Goal: Task Accomplishment & Management: Complete application form

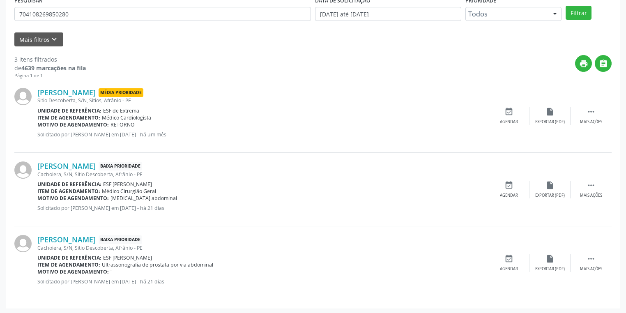
scroll to position [167, 0]
click at [75, 13] on input "704108269850280" at bounding box center [162, 14] width 297 height 14
type input "7"
click at [583, 11] on button "Filtrar" at bounding box center [579, 13] width 26 height 14
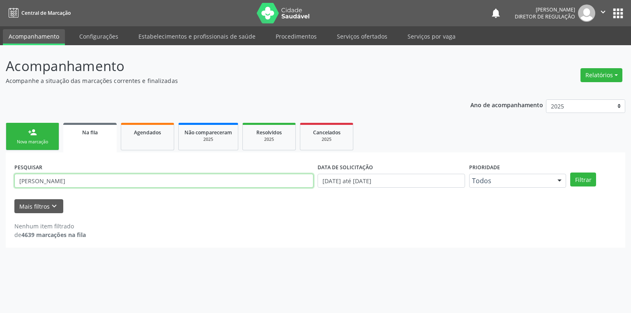
click at [114, 178] on input "[PERSON_NAME]" at bounding box center [163, 181] width 299 height 14
click at [582, 181] on button "Filtrar" at bounding box center [583, 180] width 26 height 14
click at [73, 178] on input "[PERSON_NAME]" at bounding box center [163, 181] width 299 height 14
type input "VANDA"
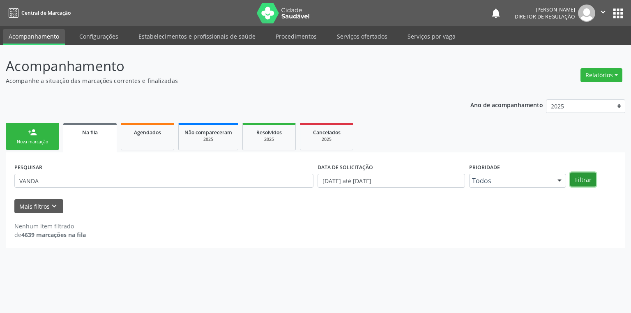
click at [585, 184] on button "Filtrar" at bounding box center [583, 180] width 26 height 14
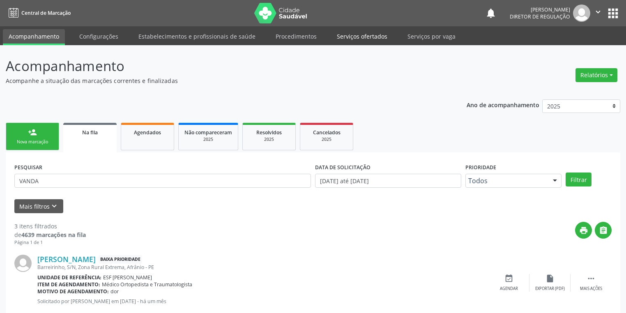
click at [367, 37] on link "Serviços ofertados" at bounding box center [362, 36] width 62 height 14
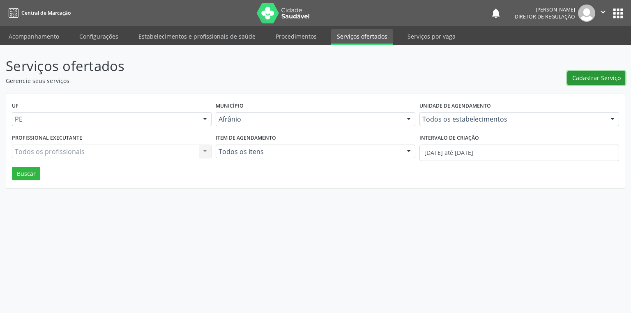
click at [576, 81] on span "Cadastrar Serviço" at bounding box center [596, 78] width 48 height 9
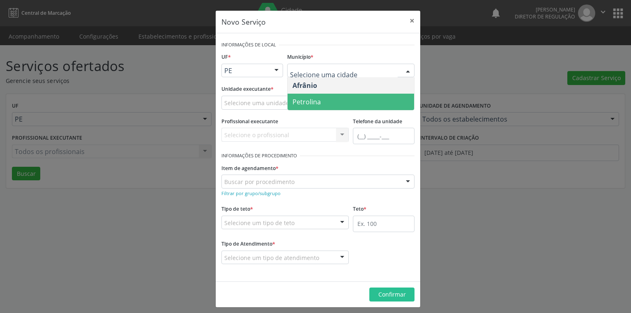
click at [305, 102] on span "Petrolina" at bounding box center [307, 101] width 28 height 9
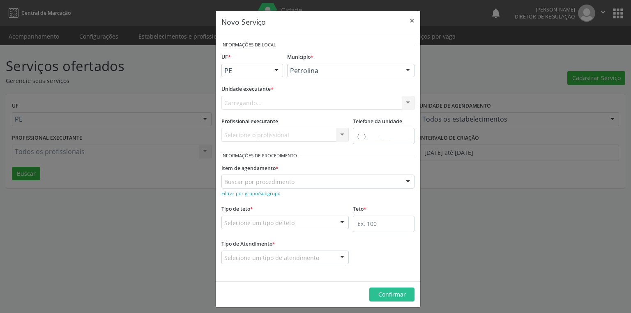
click at [268, 104] on div "Carregando... Academia da Saude de Afranio Academia da Saude do Bairro [PERSON_…" at bounding box center [317, 103] width 193 height 14
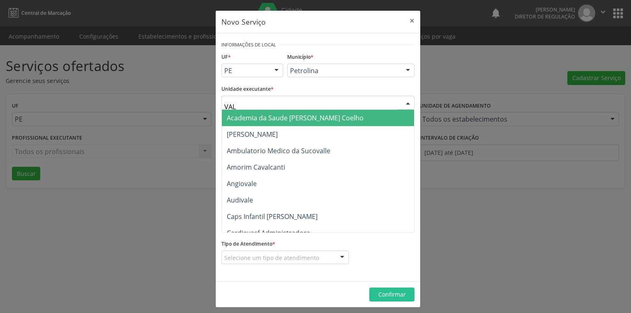
type input "VALE"
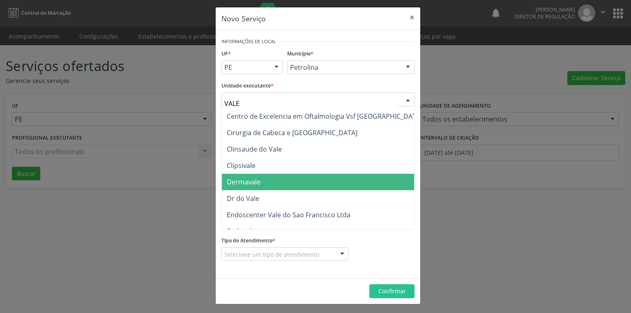
scroll to position [66, 0]
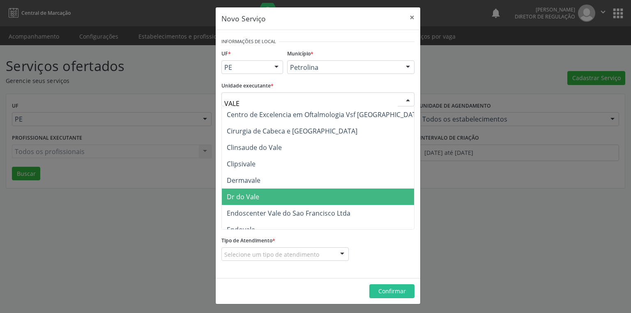
click at [248, 197] on span "Dr do Vale" at bounding box center [243, 196] width 32 height 9
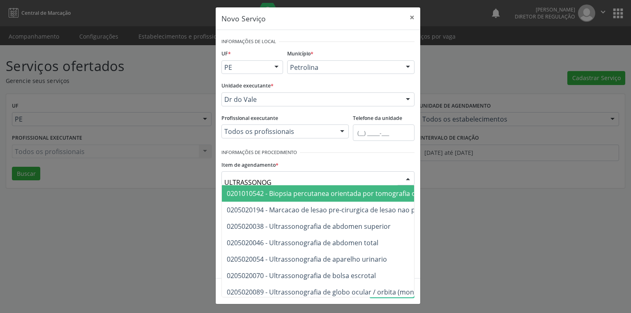
type input "ULTRASSONOGR"
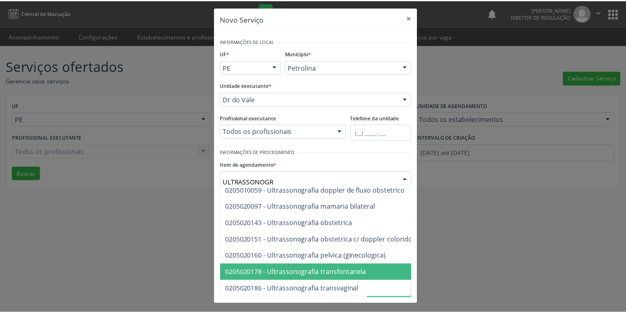
scroll to position [221, 0]
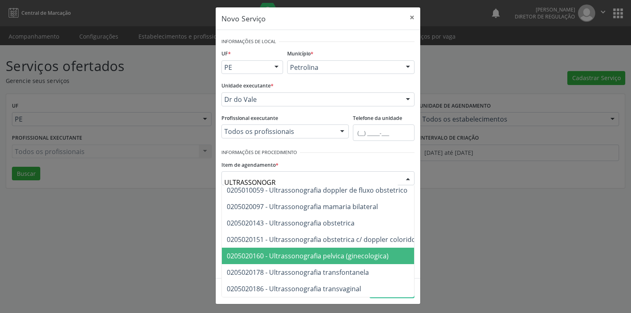
click at [313, 253] on span "0205020160 - Ultrassonografia pelvica (ginecologica)" at bounding box center [308, 255] width 162 height 9
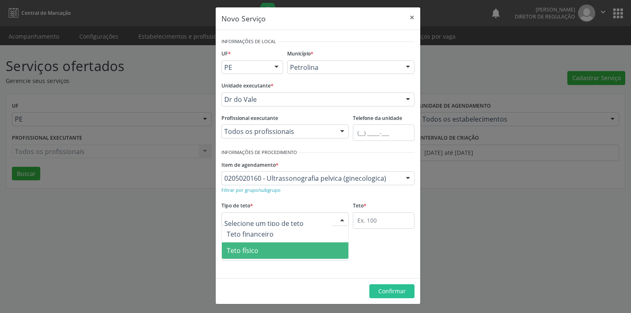
drag, startPoint x: 247, startPoint y: 250, endPoint x: 280, endPoint y: 233, distance: 37.9
click at [247, 250] on span "Teto físico" at bounding box center [243, 250] width 32 height 9
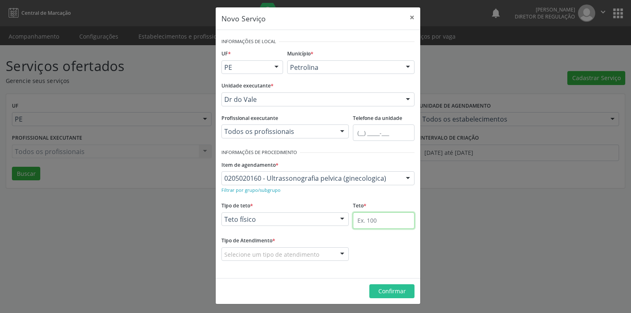
click at [356, 221] on input "text" at bounding box center [384, 220] width 62 height 16
type input "1"
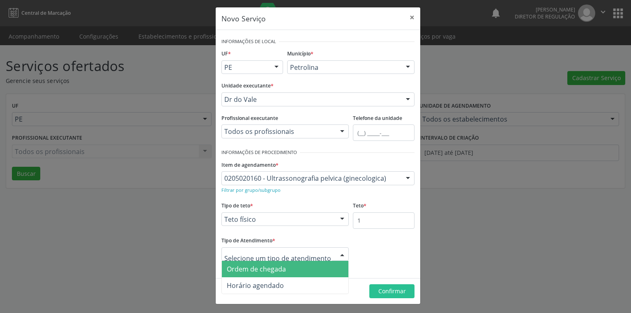
click at [265, 274] on span "Ordem de chegada" at bounding box center [285, 269] width 127 height 16
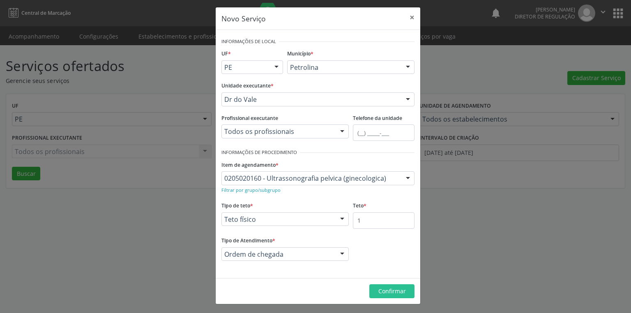
click at [397, 298] on footer "Confirmar" at bounding box center [318, 291] width 205 height 26
click at [387, 293] on span "Confirmar" at bounding box center [392, 291] width 28 height 8
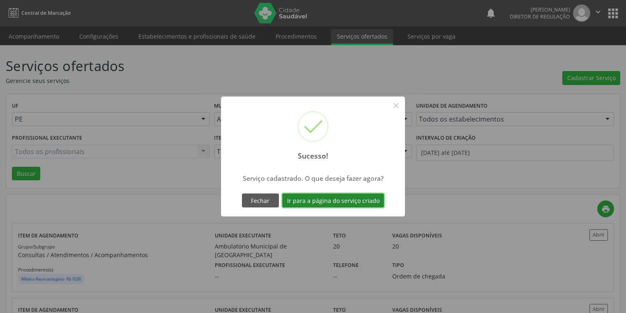
click at [337, 199] on button "Ir para a página do serviço criado" at bounding box center [333, 201] width 102 height 14
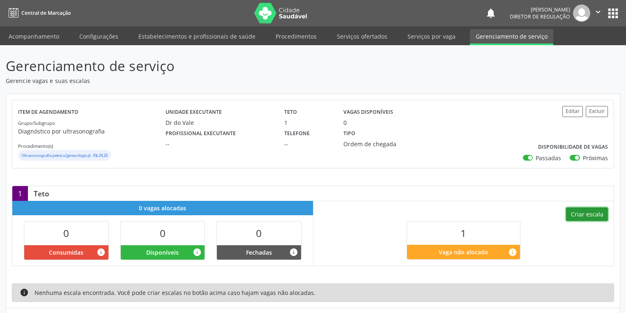
click at [580, 210] on button "Criar escala" at bounding box center [587, 215] width 42 height 14
select select "9"
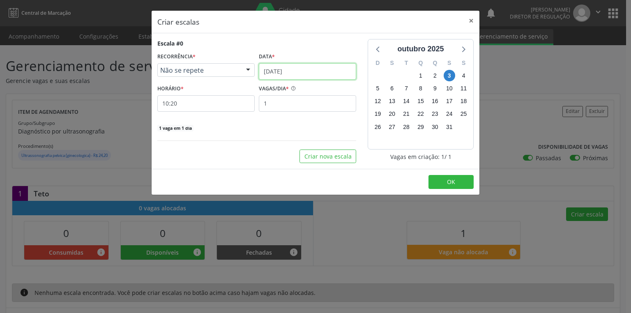
click at [288, 72] on input "[DATE]" at bounding box center [307, 71] width 97 height 16
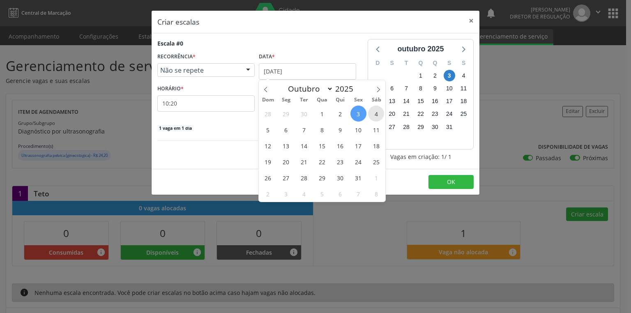
click at [372, 115] on span "4" at bounding box center [376, 114] width 16 height 16
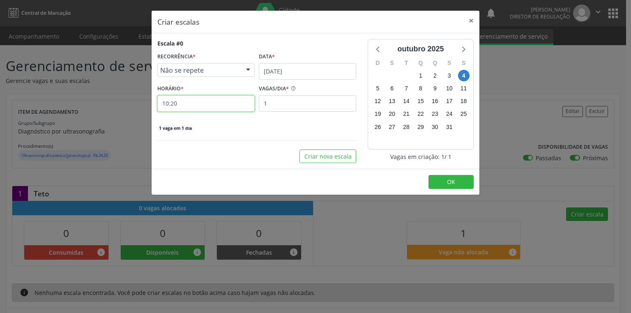
click at [206, 105] on input "10:20" at bounding box center [205, 103] width 97 height 16
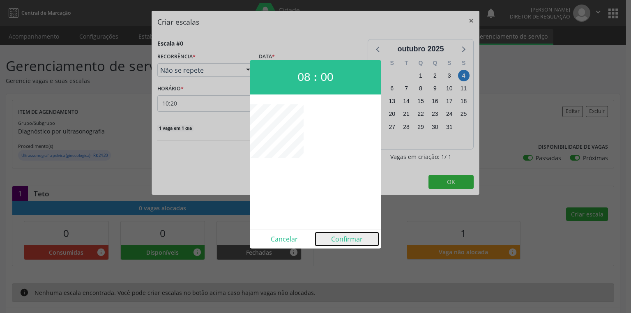
click at [339, 237] on button "Confirmar" at bounding box center [347, 239] width 63 height 13
type input "08:00"
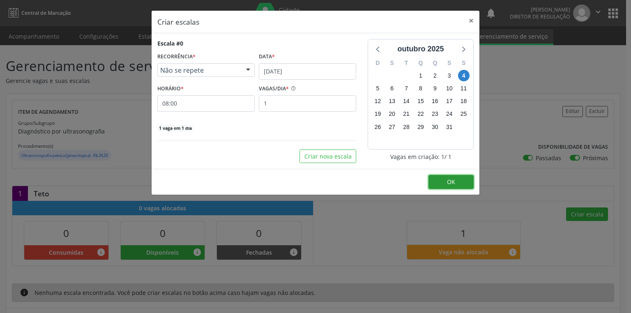
click at [440, 179] on button "OK" at bounding box center [451, 182] width 45 height 14
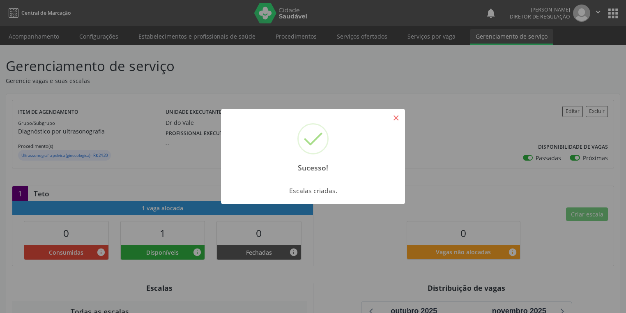
click at [399, 120] on button "×" at bounding box center [396, 118] width 14 height 14
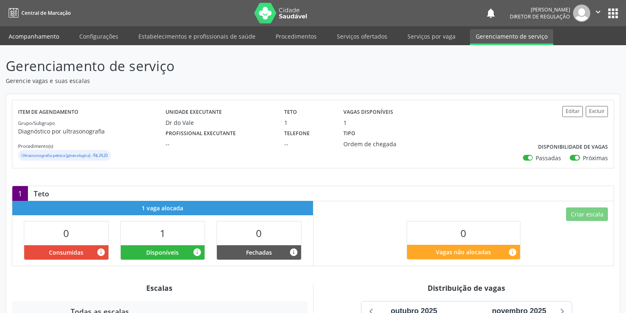
click at [27, 30] on link "Acompanhamento" at bounding box center [34, 36] width 62 height 14
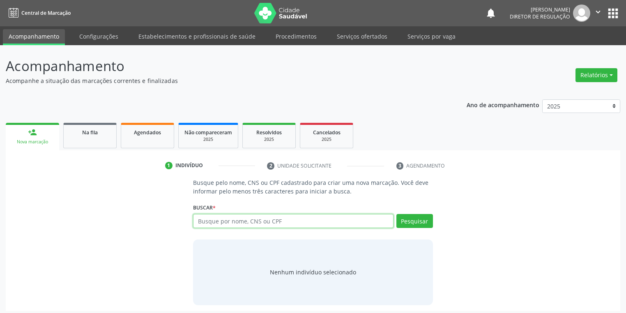
click at [210, 219] on input "text" at bounding box center [293, 221] width 201 height 14
type input "705001697368250"
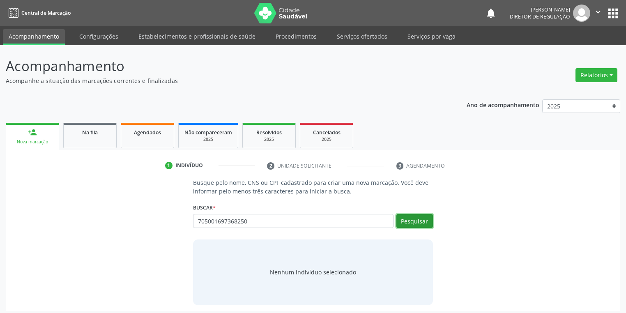
click at [428, 219] on button "Pesquisar" at bounding box center [415, 221] width 37 height 14
type input "705001697368250"
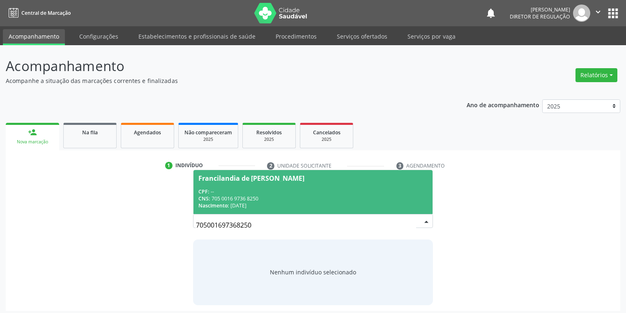
click at [248, 194] on div "CPF: --" at bounding box center [312, 191] width 229 height 7
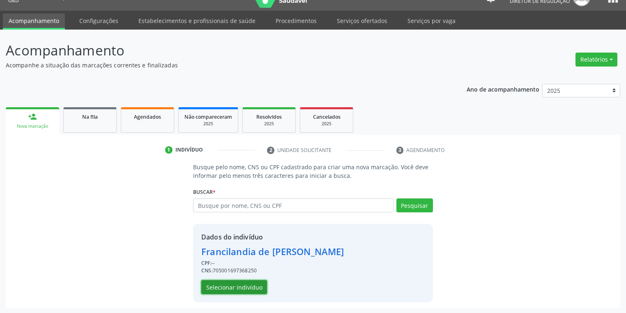
click at [228, 285] on button "Selecionar indivíduo" at bounding box center [234, 287] width 66 height 14
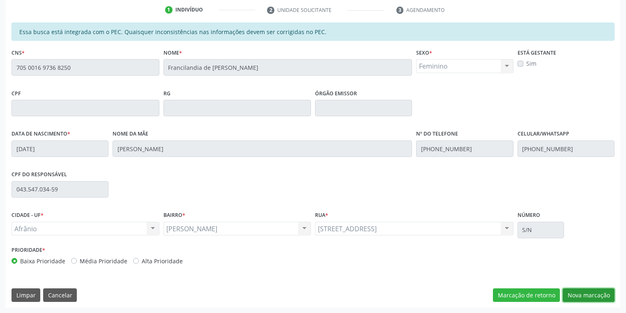
click at [574, 295] on button "Nova marcação" at bounding box center [589, 295] width 52 height 14
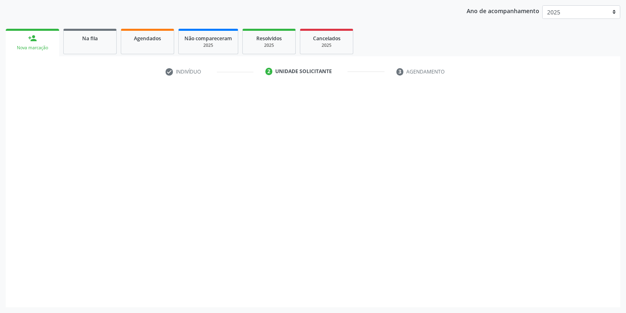
scroll to position [94, 0]
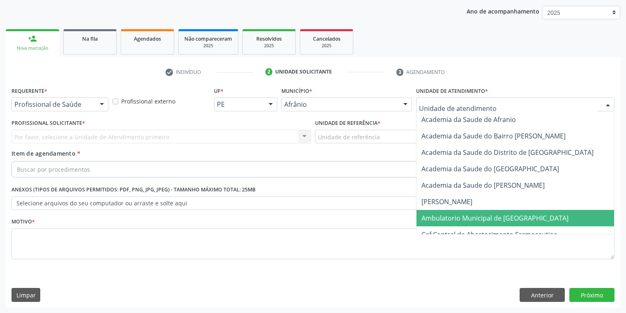
click at [440, 217] on span "Ambulatorio Municipal de [GEOGRAPHIC_DATA]" at bounding box center [495, 218] width 147 height 9
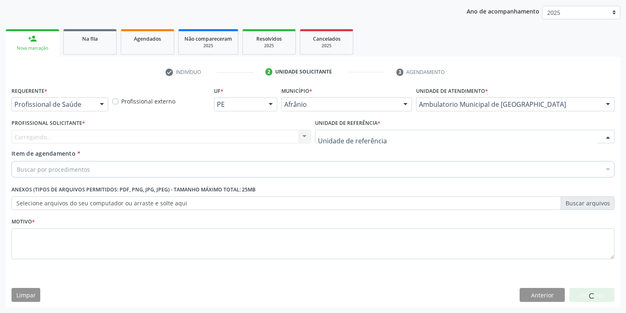
drag, startPoint x: 339, startPoint y: 133, endPoint x: 343, endPoint y: 159, distance: 26.6
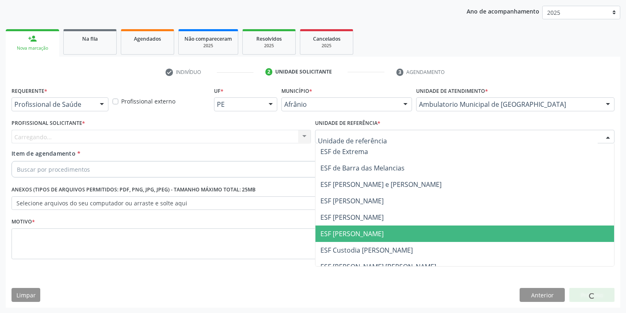
click at [348, 232] on span "ESF [PERSON_NAME]" at bounding box center [352, 233] width 63 height 9
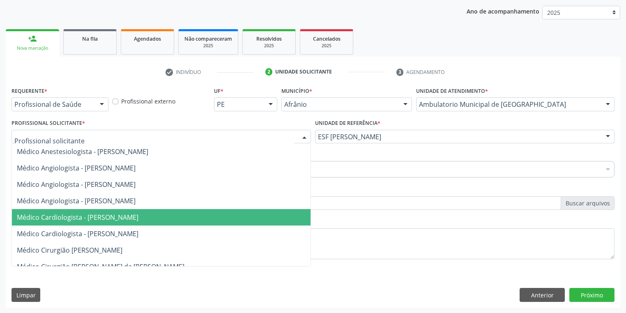
click at [103, 218] on span "Médico Cardiologista - [PERSON_NAME]" at bounding box center [78, 217] width 122 height 9
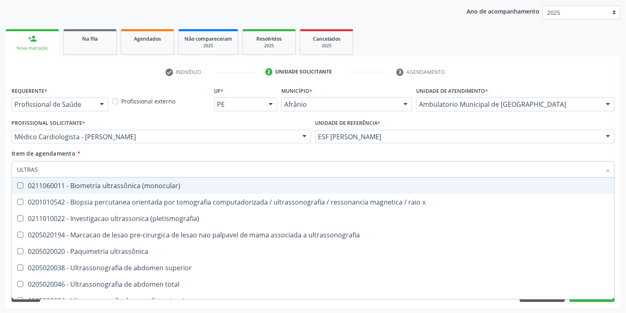
type input "ULTRASS"
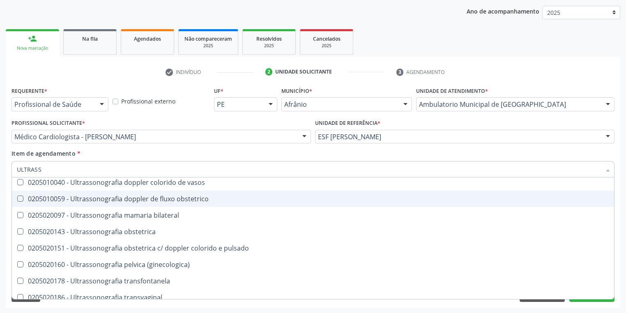
scroll to position [256, 0]
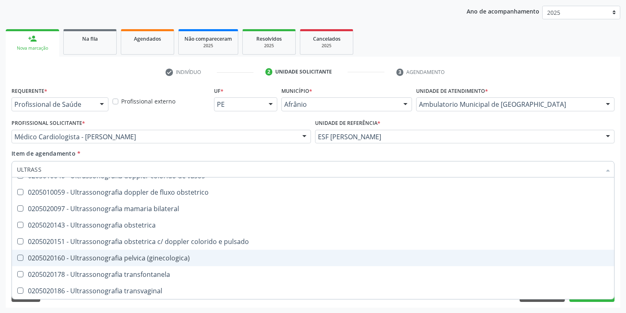
click at [121, 258] on div "0205020160 - Ultrassonografia pelvica (ginecologica)" at bounding box center [313, 258] width 593 height 7
checkbox \(ginecologica\) "true"
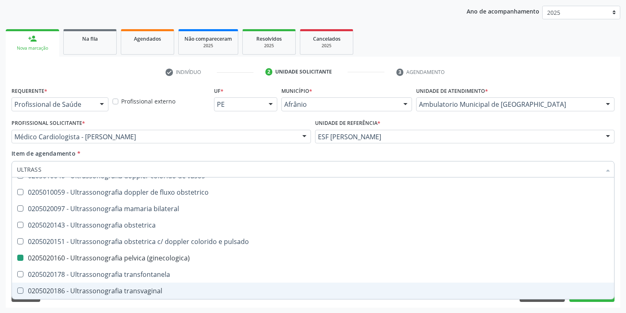
click at [74, 305] on div "Requerente * Profissional de Saúde Profissional de Saúde Paciente Nenhum result…" at bounding box center [313, 196] width 615 height 223
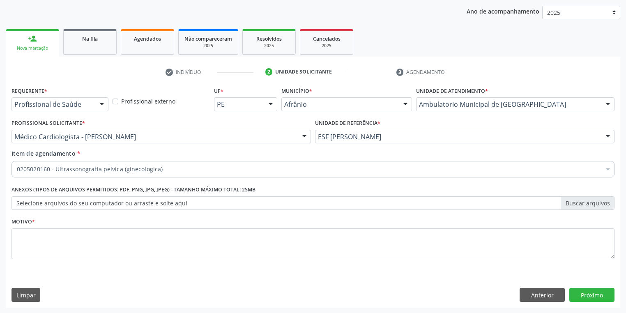
scroll to position [0, 0]
click at [37, 245] on textarea at bounding box center [313, 243] width 603 height 31
type textarea "*"
click at [586, 300] on button "Próximo" at bounding box center [592, 295] width 45 height 14
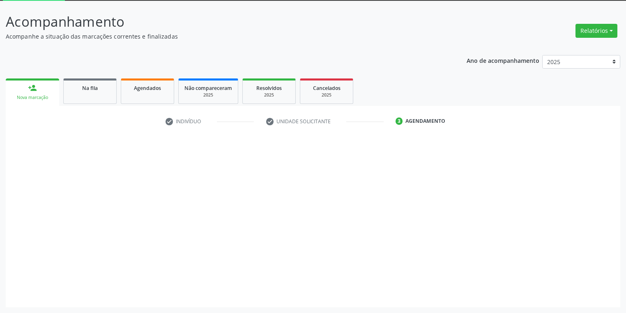
scroll to position [44, 0]
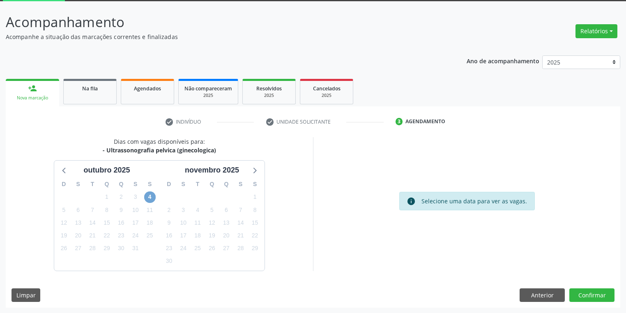
click at [150, 195] on span "4" at bounding box center [150, 197] width 12 height 12
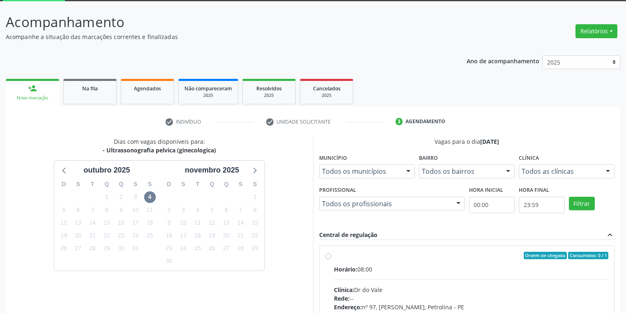
click at [456, 259] on label "Ordem de chegada Consumidos: 0 / 1 Horário: 08:00 Clínica: Dr do Vale Rede: -- …" at bounding box center [471, 315] width 274 height 126
click at [331, 259] on input "Ordem de chegada Consumidos: 0 / 1 Horário: 08:00 Clínica: Dr do Vale Rede: -- …" at bounding box center [328, 255] width 6 height 7
radio input "true"
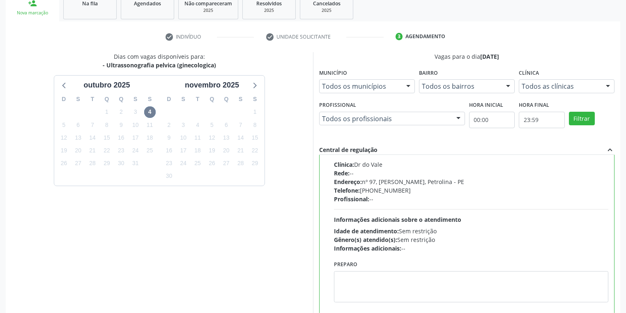
scroll to position [178, 0]
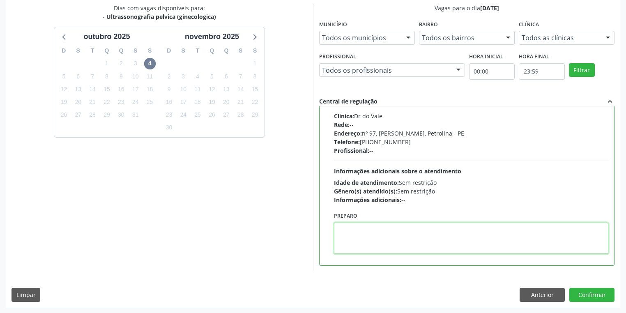
click at [390, 241] on textarea at bounding box center [471, 238] width 274 height 31
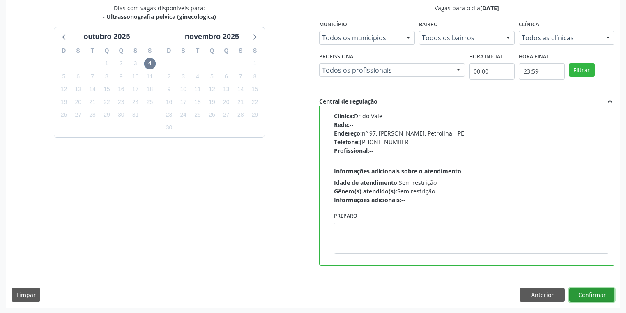
click at [595, 296] on button "Confirmar" at bounding box center [592, 295] width 45 height 14
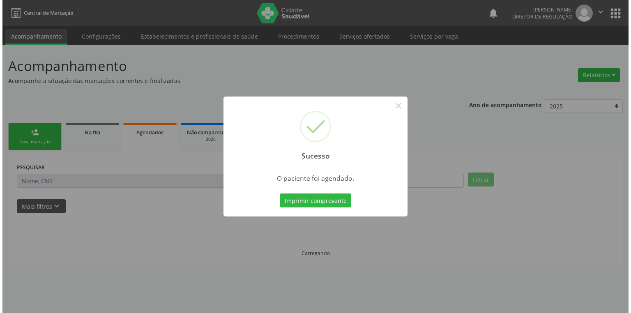
scroll to position [0, 0]
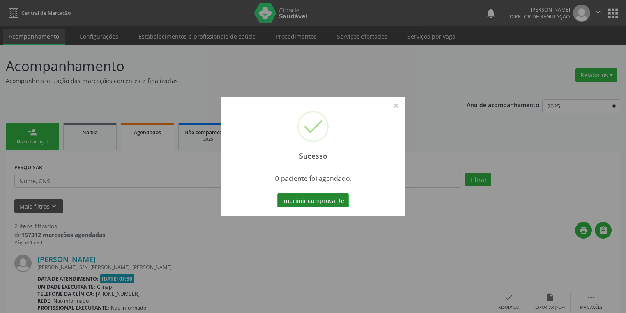
click at [311, 202] on button "Imprimir comprovante" at bounding box center [312, 201] width 71 height 14
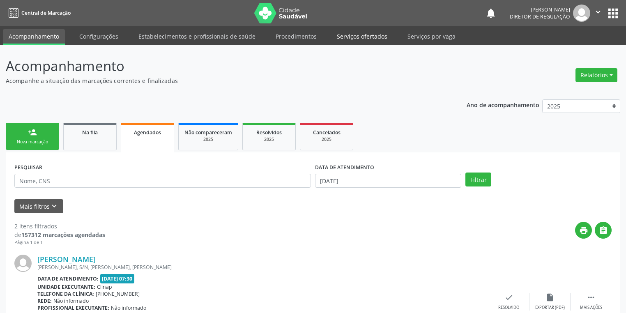
click at [355, 39] on link "Serviços ofertados" at bounding box center [362, 36] width 62 height 14
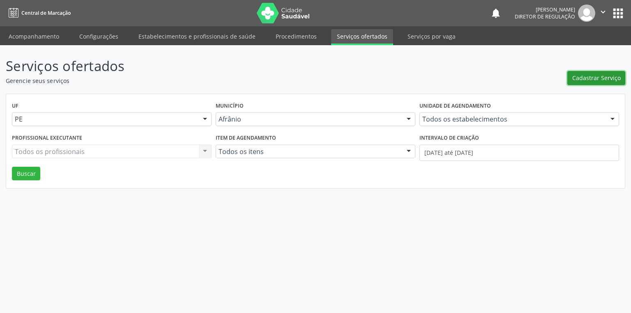
click at [597, 81] on span "Cadastrar Serviço" at bounding box center [596, 78] width 48 height 9
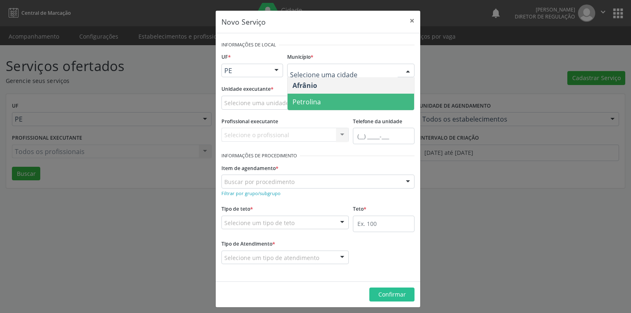
click at [299, 100] on span "Petrolina" at bounding box center [307, 101] width 28 height 9
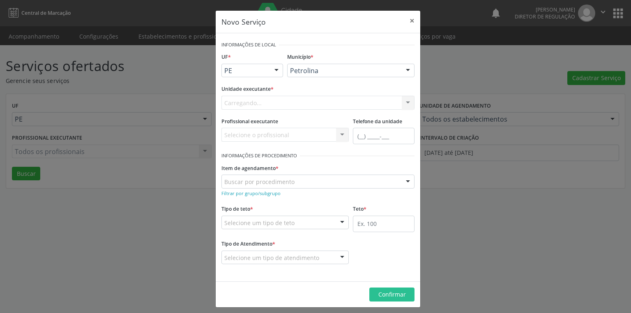
click at [240, 96] on div "Unidade executante * [GEOGRAPHIC_DATA]... Academia da Saude de Afranio Academia…" at bounding box center [317, 96] width 193 height 26
click at [239, 100] on div "Carregando... Academia da Saude de Afranio Academia da Saude do Bairro [PERSON_…" at bounding box center [317, 103] width 193 height 14
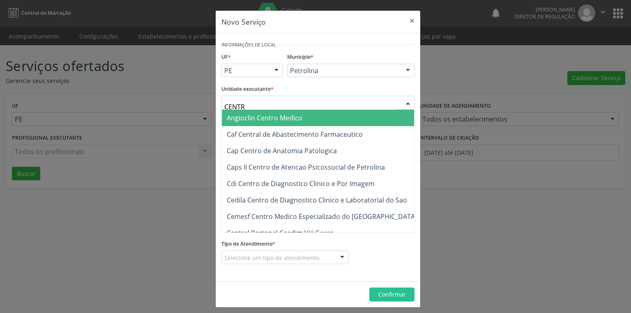
type input "CENTRO"
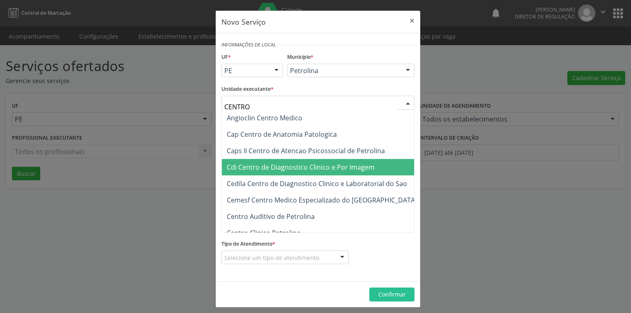
click at [274, 169] on span "Cdi Centro de Diagnostico Clinico e Por Imagem" at bounding box center [301, 167] width 148 height 9
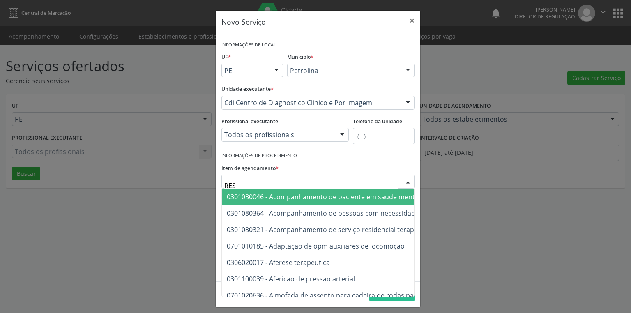
type input "RESS"
click at [206, 217] on div "Novo Serviço × Informações de Local UF * PE BA PE Nenhum resultado encontrado p…" at bounding box center [315, 156] width 631 height 313
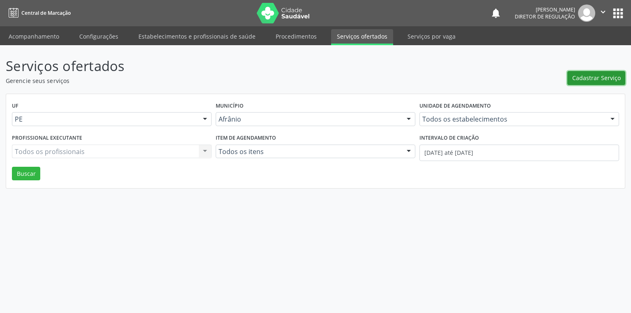
click at [583, 80] on span "Cadastrar Serviço" at bounding box center [596, 78] width 48 height 9
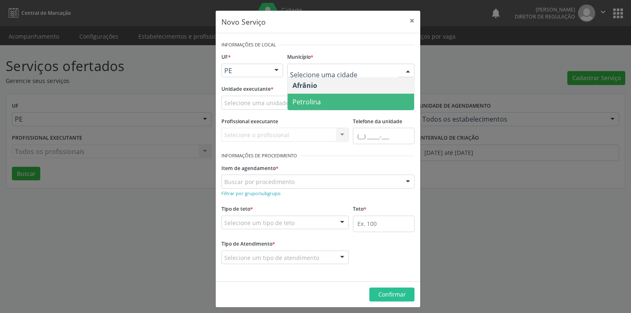
click at [315, 100] on span "Petrolina" at bounding box center [307, 101] width 28 height 9
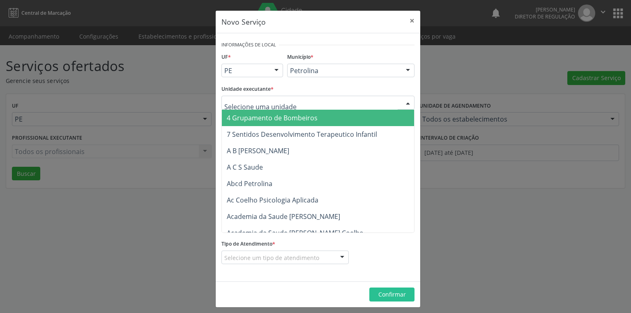
click at [247, 100] on input "text" at bounding box center [310, 107] width 173 height 16
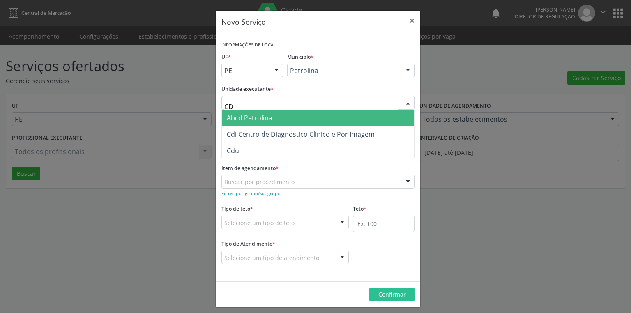
type input "CDI"
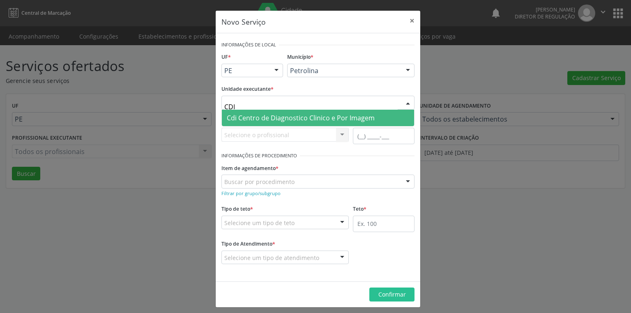
click at [244, 115] on span "Cdi Centro de Diagnostico Clinico e Por Imagem" at bounding box center [301, 117] width 148 height 9
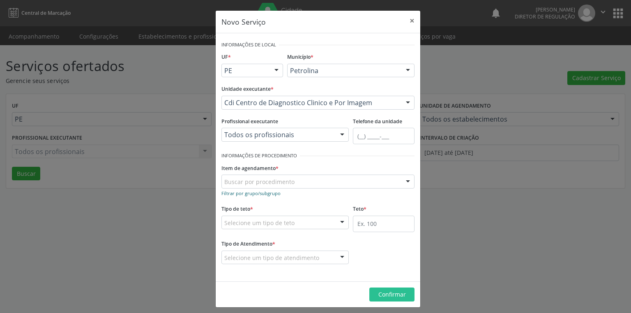
click at [245, 194] on small "Filtrar por grupo/subgrupo" at bounding box center [250, 193] width 59 height 6
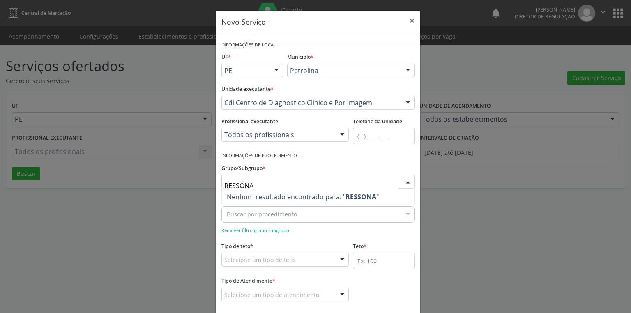
type input "RESSON"
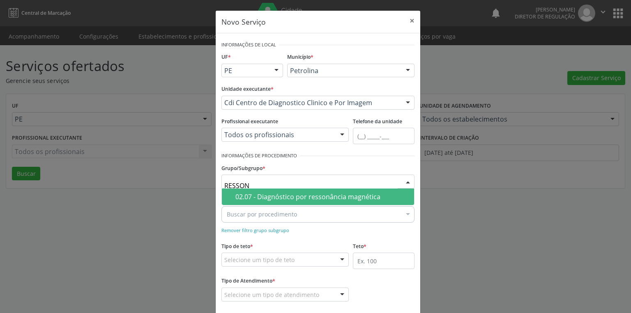
click at [240, 194] on div "02.07 - Diagnóstico por ressonância magnética" at bounding box center [322, 197] width 174 height 7
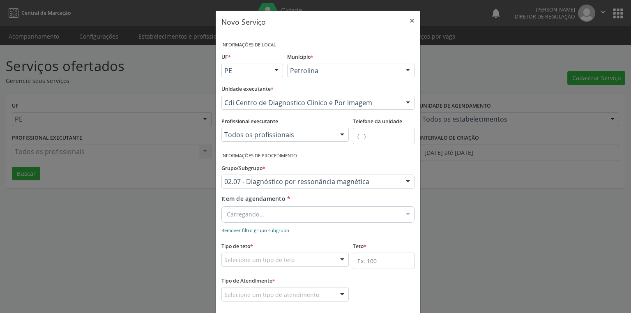
click at [238, 228] on small "Remover filtro grupo subgrupo" at bounding box center [255, 230] width 68 height 6
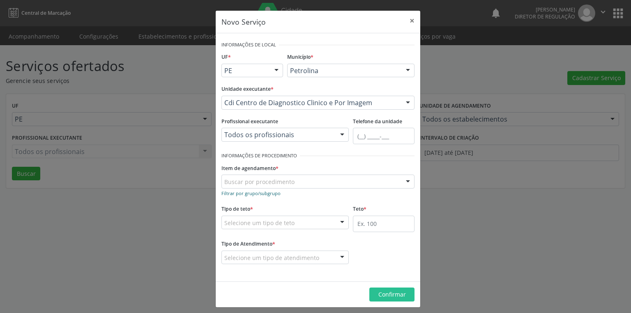
click at [243, 194] on small "Filtrar por grupo/subgrupo" at bounding box center [250, 193] width 59 height 6
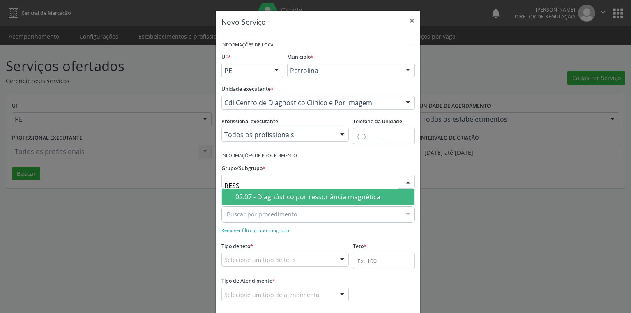
type input "RESSO"
click at [263, 197] on div "02.07 - Diagnóstico por ressonância magnética" at bounding box center [322, 197] width 174 height 7
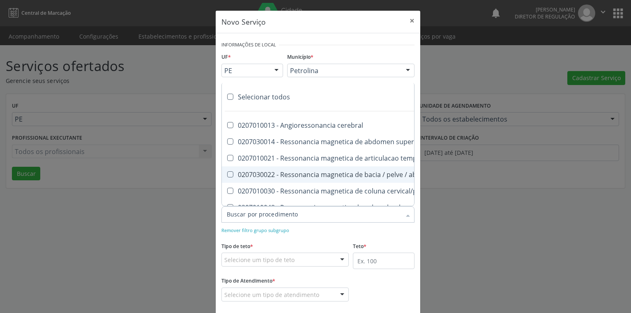
click at [228, 175] on inferior at bounding box center [230, 174] width 6 height 6
click at [227, 175] on inferior "checkbox" at bounding box center [224, 174] width 5 height 5
checkbox inferior "true"
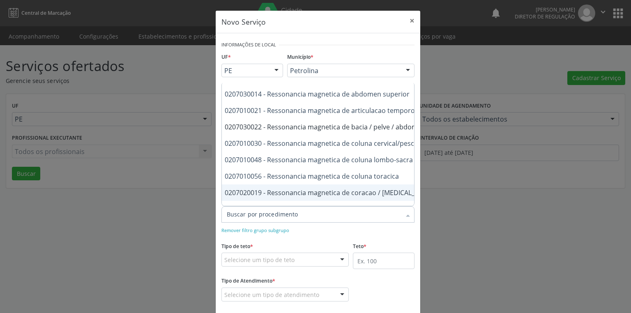
scroll to position [48, 0]
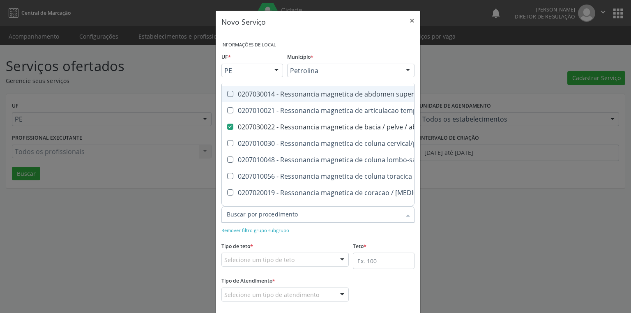
click at [229, 92] on superior at bounding box center [230, 94] width 6 height 6
click at [227, 92] on superior "checkbox" at bounding box center [224, 93] width 5 height 5
checkbox superior "true"
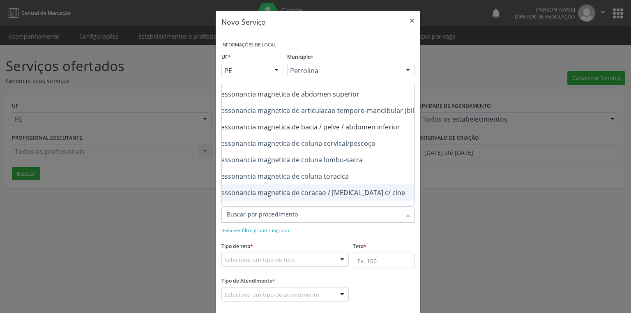
scroll to position [48, 66]
checkbox \(bilateral\) "true"
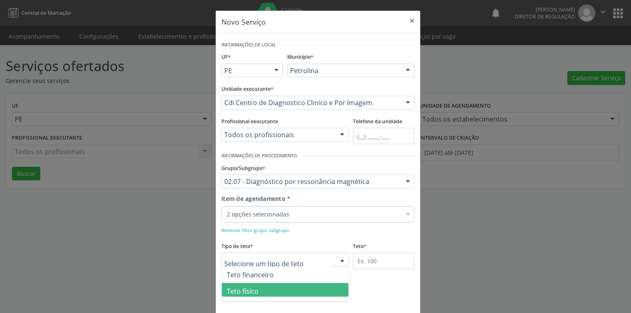
drag, startPoint x: 252, startPoint y: 291, endPoint x: 268, endPoint y: 285, distance: 16.4
click at [255, 290] on span "Teto físico" at bounding box center [243, 291] width 32 height 9
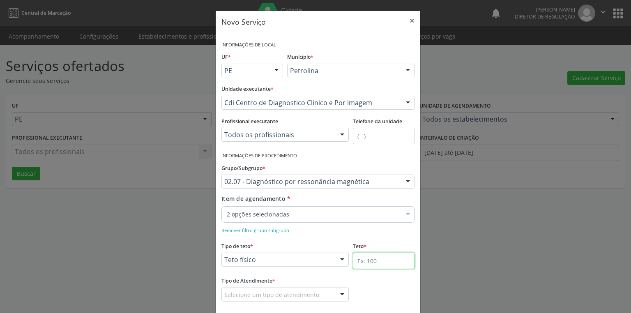
click at [356, 263] on input "text" at bounding box center [384, 261] width 62 height 16
type input "2"
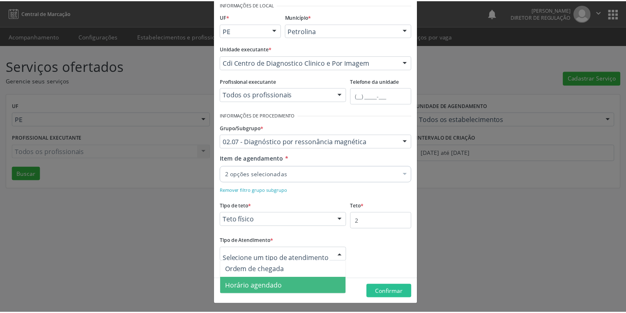
scroll to position [41, 0]
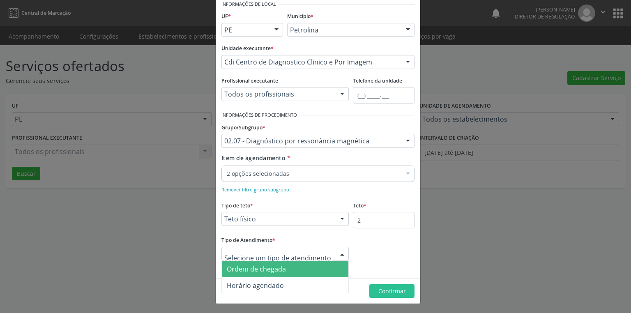
click at [257, 272] on span "Ordem de chegada" at bounding box center [256, 269] width 59 height 9
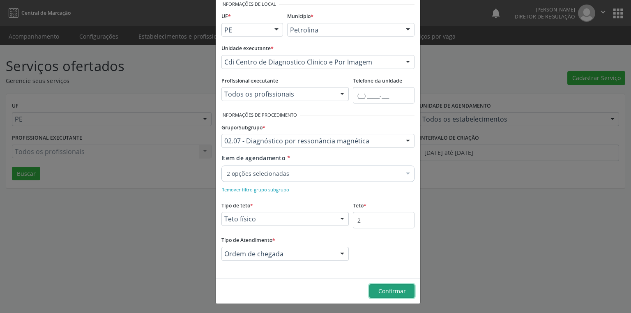
click at [383, 291] on span "Confirmar" at bounding box center [392, 291] width 28 height 8
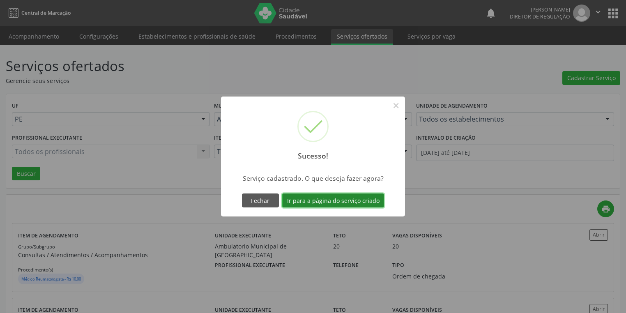
click at [326, 201] on button "Ir para a página do serviço criado" at bounding box center [333, 201] width 102 height 14
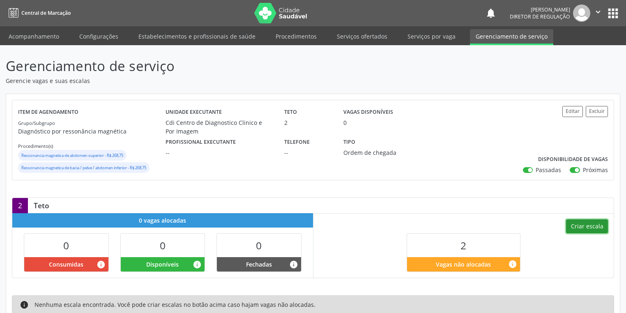
click at [582, 229] on button "Criar escala" at bounding box center [587, 226] width 42 height 14
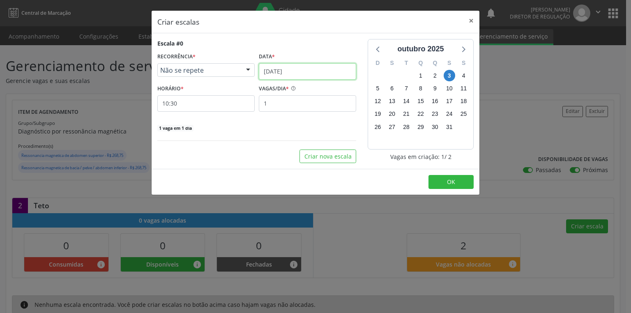
click at [288, 71] on input "[DATE]" at bounding box center [307, 71] width 97 height 16
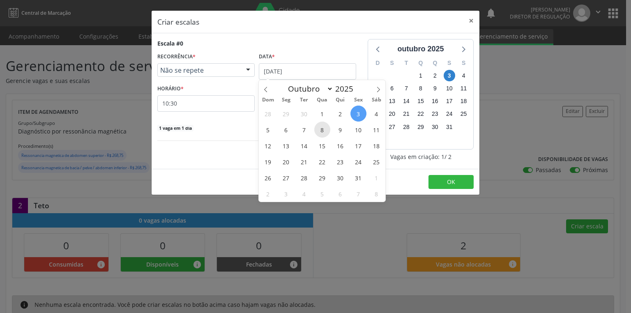
click at [322, 127] on span "8" at bounding box center [322, 130] width 16 height 16
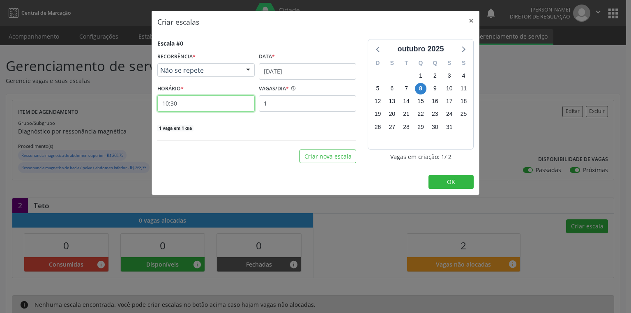
click at [212, 104] on input "10:30" at bounding box center [205, 103] width 97 height 16
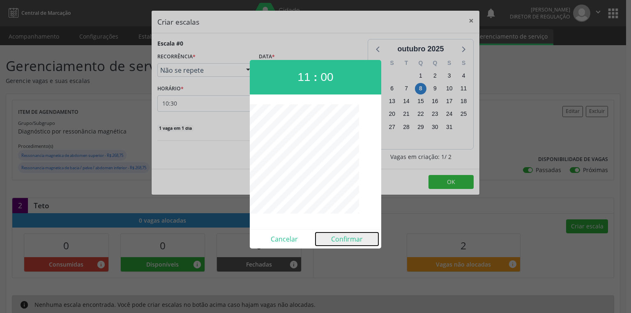
click at [343, 237] on button "Confirmar" at bounding box center [347, 239] width 63 height 13
type input "11:00"
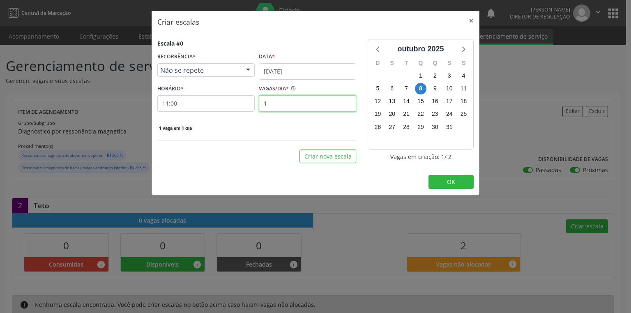
click at [271, 103] on input "1" at bounding box center [307, 103] width 97 height 16
type input "2"
click at [444, 180] on button "OK" at bounding box center [451, 182] width 45 height 14
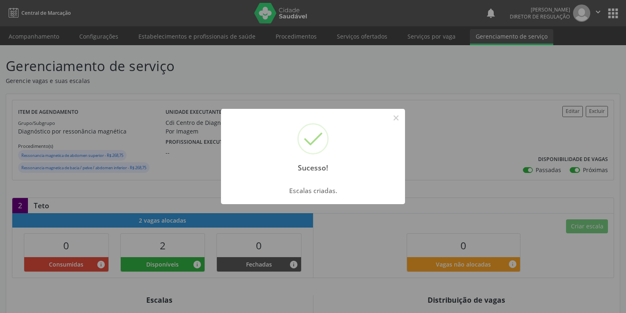
drag, startPoint x: 395, startPoint y: 117, endPoint x: 236, endPoint y: 108, distance: 159.3
click at [395, 116] on button "×" at bounding box center [396, 118] width 14 height 14
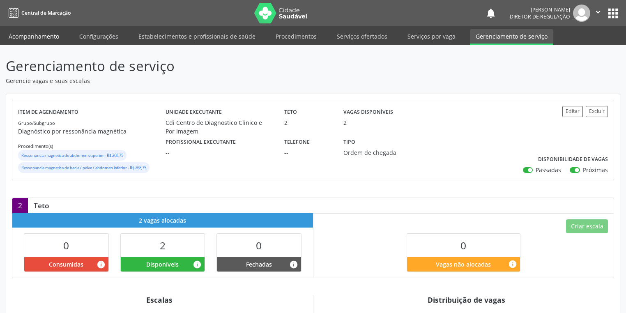
click at [45, 37] on link "Acompanhamento" at bounding box center [34, 36] width 62 height 14
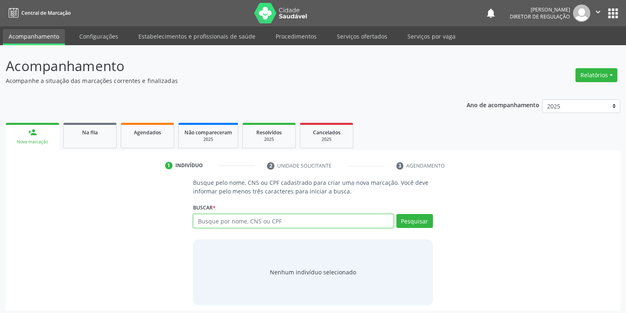
click at [215, 221] on input "text" at bounding box center [293, 221] width 201 height 14
type input "705001697368250"
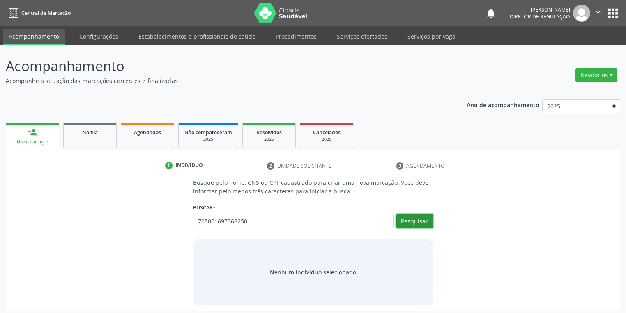
click at [409, 224] on button "Pesquisar" at bounding box center [415, 221] width 37 height 14
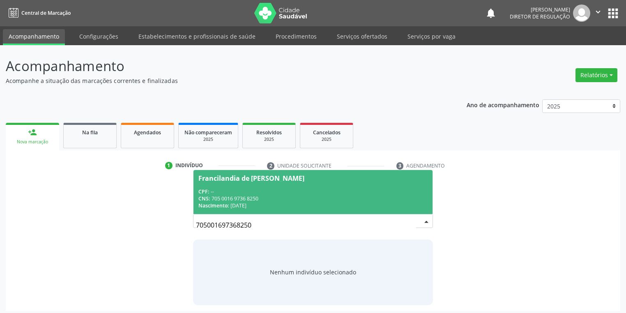
drag, startPoint x: 259, startPoint y: 190, endPoint x: 282, endPoint y: 199, distance: 24.3
click at [261, 188] on div "CPF: --" at bounding box center [312, 191] width 229 height 7
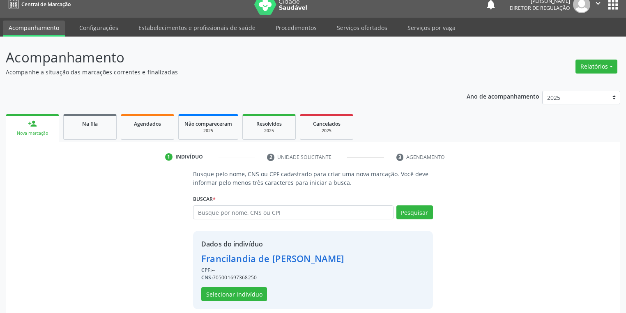
scroll to position [16, 0]
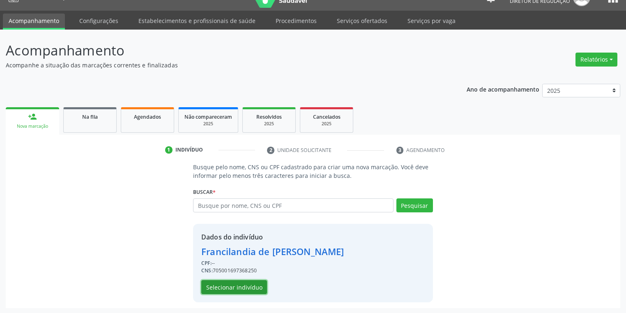
click at [227, 286] on button "Selecionar indivíduo" at bounding box center [234, 287] width 66 height 14
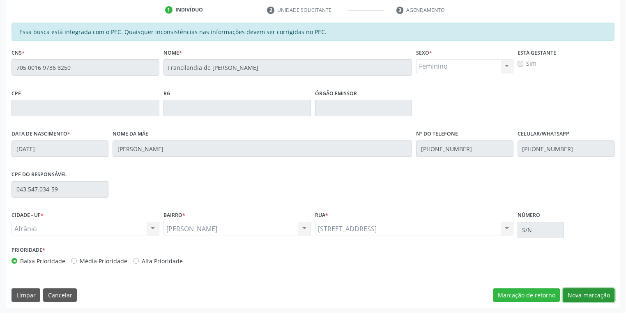
click at [576, 297] on button "Nova marcação" at bounding box center [589, 295] width 52 height 14
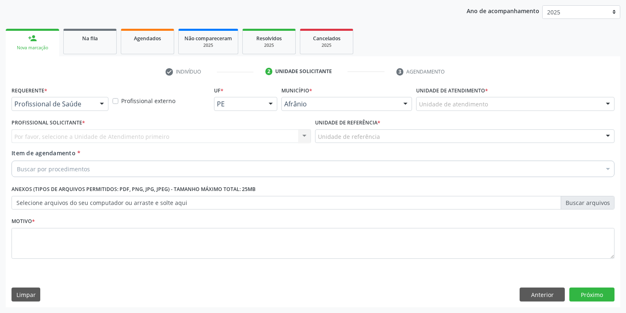
scroll to position [94, 0]
click at [441, 99] on div "Unidade de atendimento" at bounding box center [515, 104] width 198 height 14
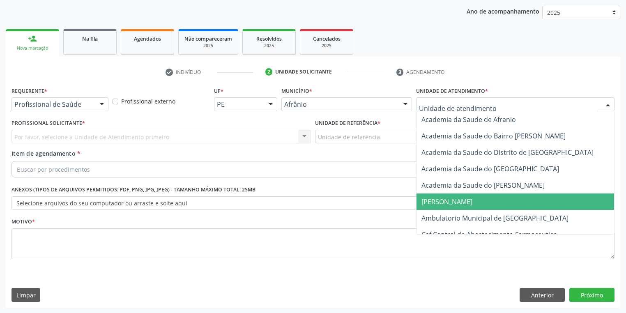
click at [449, 210] on span "Ambulatorio Municipal de [GEOGRAPHIC_DATA]" at bounding box center [517, 218] width 201 height 16
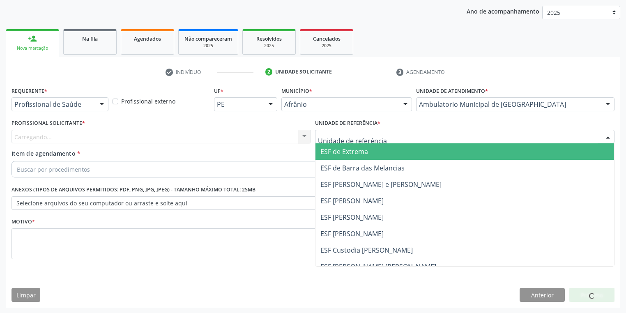
drag, startPoint x: 331, startPoint y: 135, endPoint x: 331, endPoint y: 161, distance: 25.9
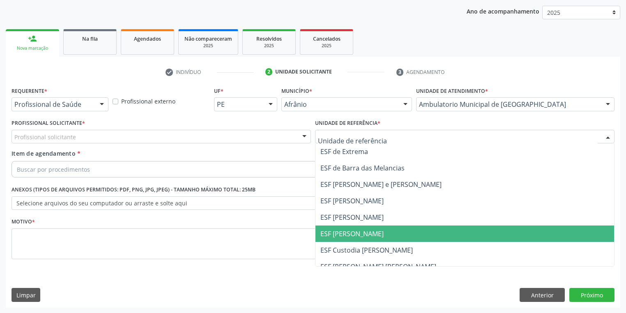
click at [341, 231] on span "ESF [PERSON_NAME]" at bounding box center [352, 233] width 63 height 9
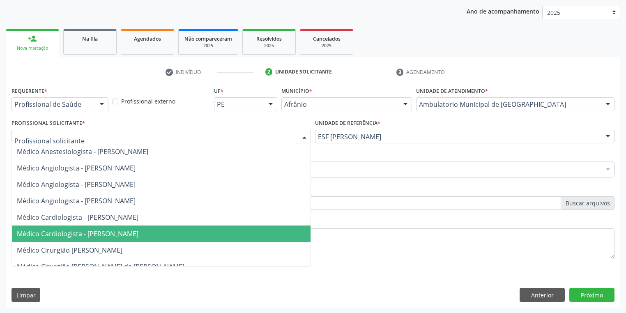
click at [69, 232] on span "Médico Cardiologista - [PERSON_NAME]" at bounding box center [78, 233] width 122 height 9
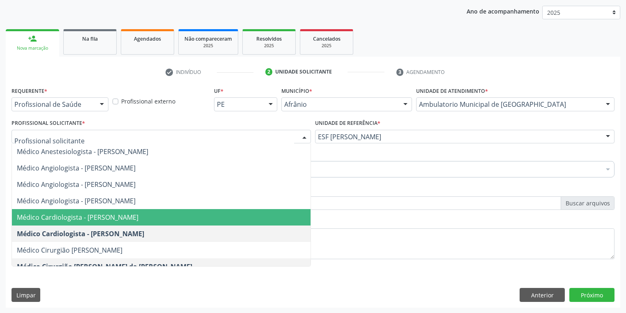
click at [102, 217] on span "Médico Cardiologista - [PERSON_NAME]" at bounding box center [78, 217] width 122 height 9
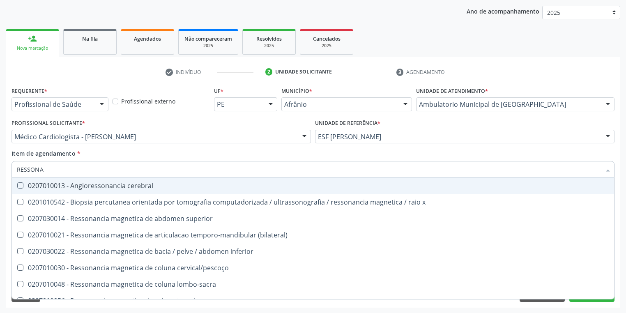
type input "RESSONAN"
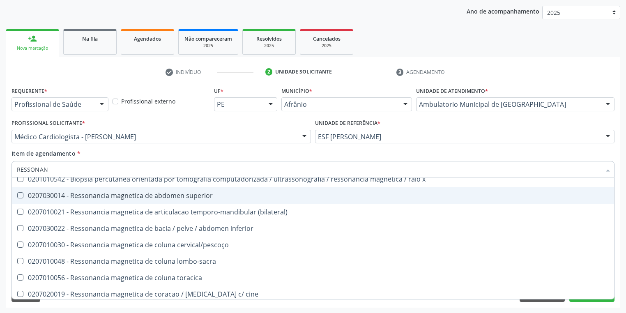
scroll to position [33, 0]
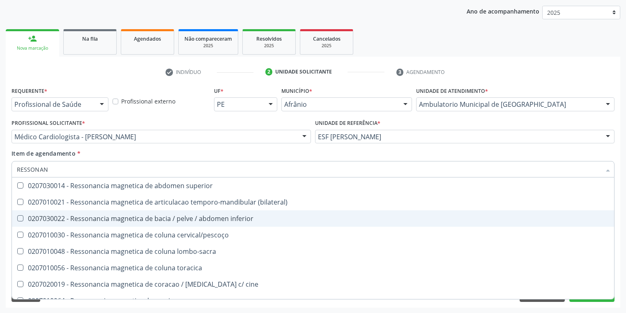
click at [18, 218] on inferior at bounding box center [20, 218] width 6 height 6
click at [17, 218] on inferior "checkbox" at bounding box center [14, 218] width 5 height 5
checkbox inferior "true"
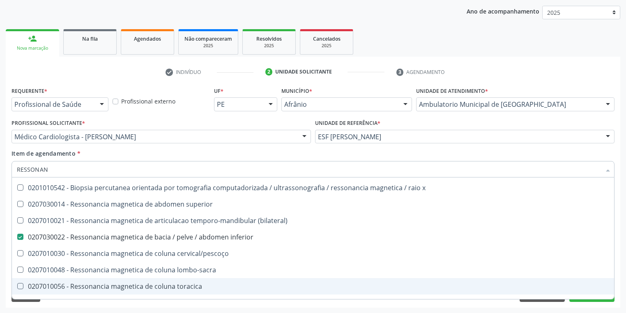
scroll to position [0, 0]
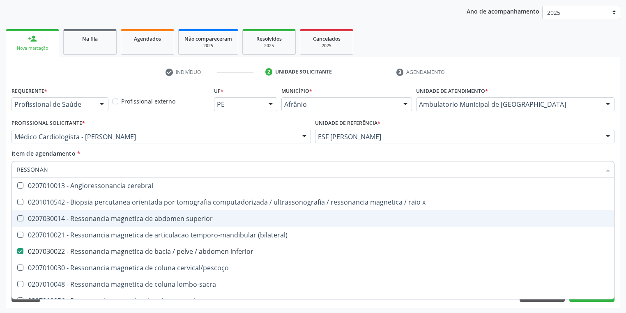
click at [23, 217] on div "0207030014 - Ressonancia magnetica de abdomen superior" at bounding box center [313, 218] width 593 height 7
checkbox superior "true"
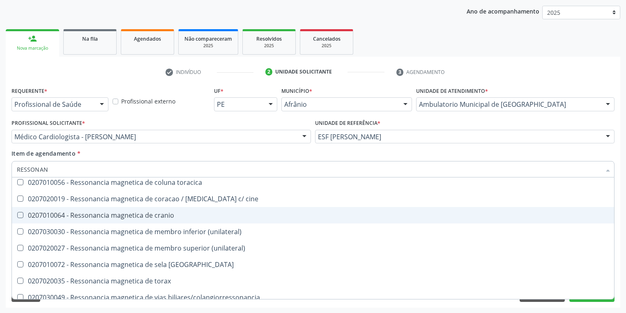
scroll to position [125, 0]
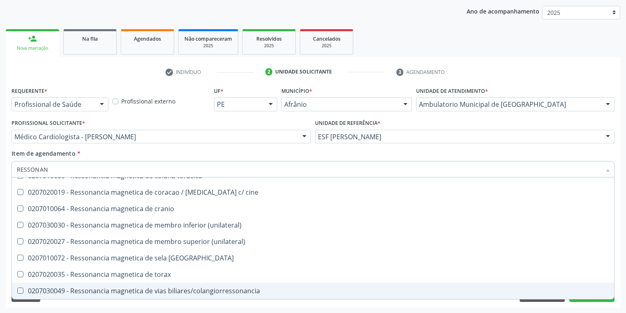
click at [64, 303] on div "Requerente * Profissional de Saúde Profissional de Saúde Paciente Nenhum result…" at bounding box center [313, 196] width 615 height 223
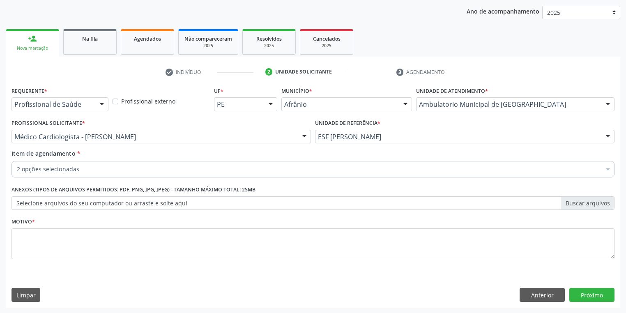
scroll to position [0, 0]
click at [39, 248] on textarea at bounding box center [313, 243] width 603 height 31
type textarea "*"
click at [582, 295] on button "Próximo" at bounding box center [592, 295] width 45 height 14
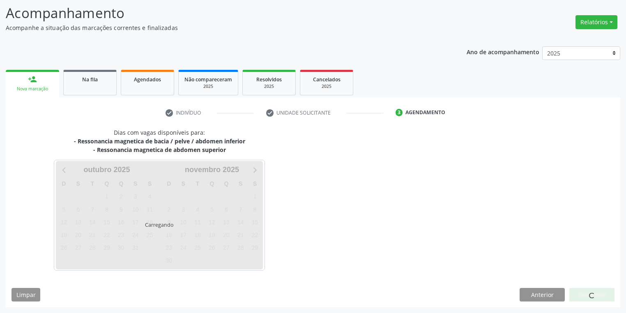
scroll to position [53, 0]
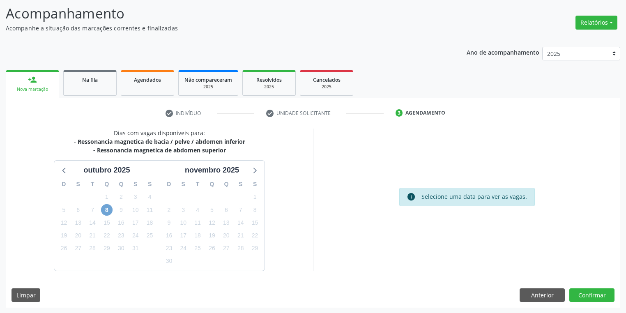
click at [106, 210] on span "8" at bounding box center [107, 210] width 12 height 12
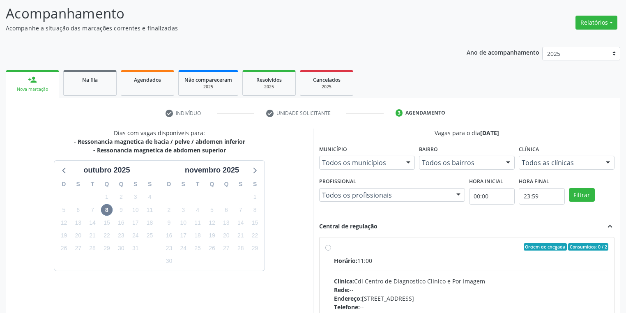
click at [406, 271] on div "Horário: 11:00 Clínica: Cdi Centro de Diagnostico Clinico e Por Imagem Rede: --…" at bounding box center [471, 312] width 274 height 113
click at [331, 251] on input "Ordem de chegada Consumidos: 0 / 2 Horário: 11:00 Clínica: Cdi Centro de Diagno…" at bounding box center [328, 246] width 6 height 7
radio input "true"
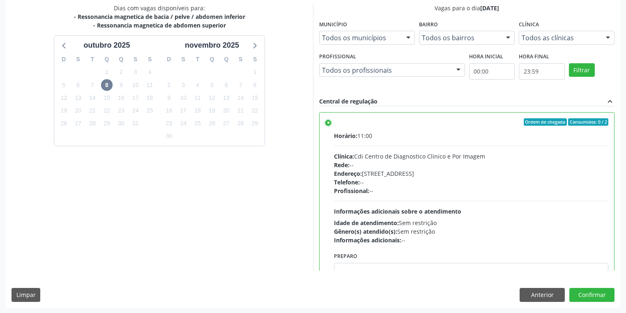
scroll to position [40, 0]
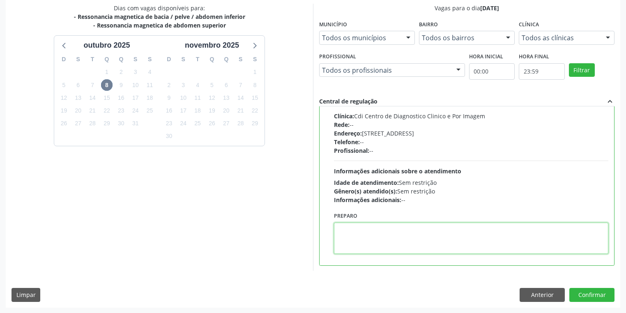
click at [366, 236] on textarea at bounding box center [471, 238] width 274 height 31
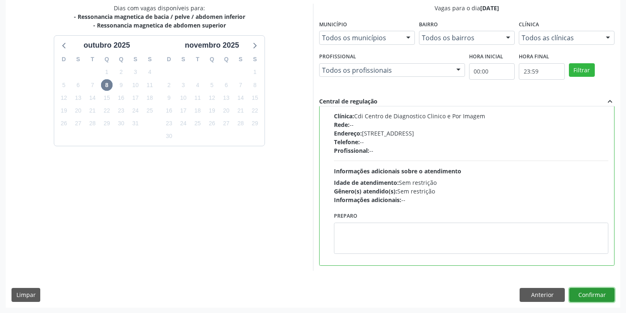
click at [594, 291] on button "Confirmar" at bounding box center [592, 295] width 45 height 14
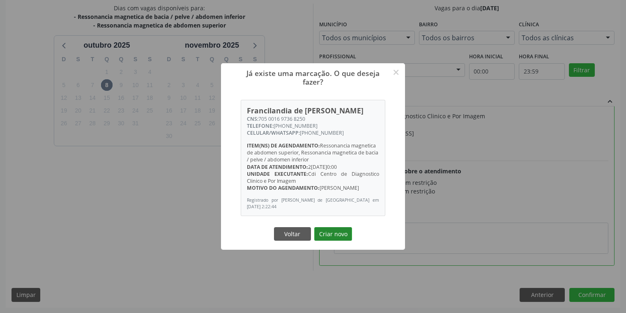
click at [339, 232] on button "Criar novo" at bounding box center [333, 234] width 38 height 14
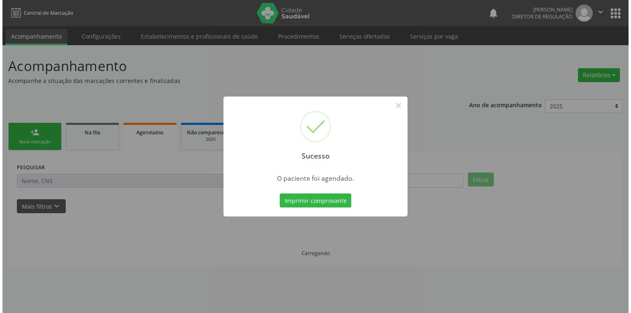
scroll to position [0, 0]
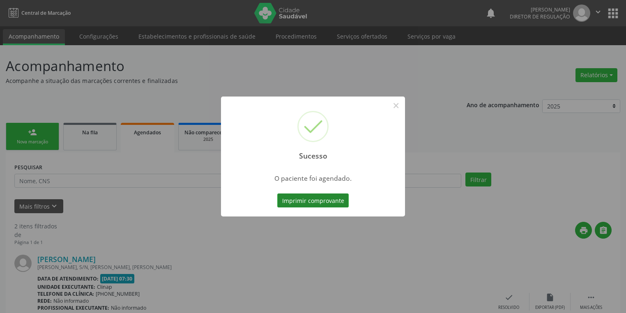
click at [309, 203] on button "Imprimir comprovante" at bounding box center [312, 201] width 71 height 14
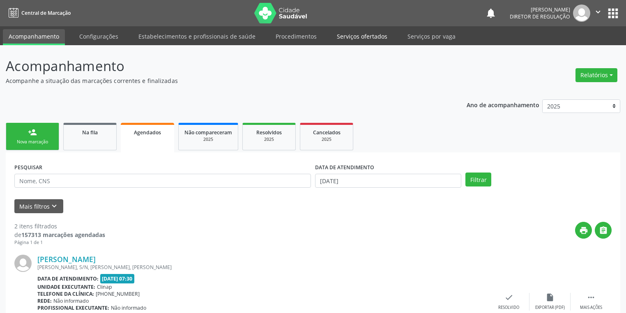
click at [366, 39] on link "Serviços ofertados" at bounding box center [362, 36] width 62 height 14
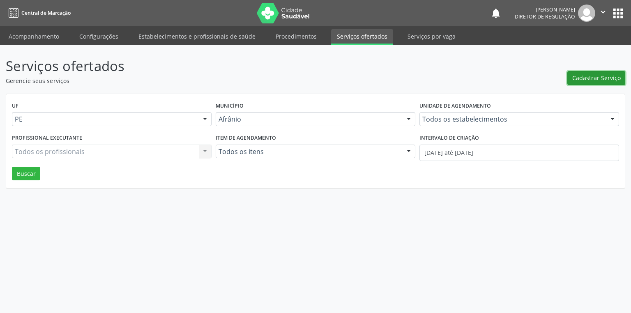
click at [583, 77] on span "Cadastrar Serviço" at bounding box center [596, 78] width 48 height 9
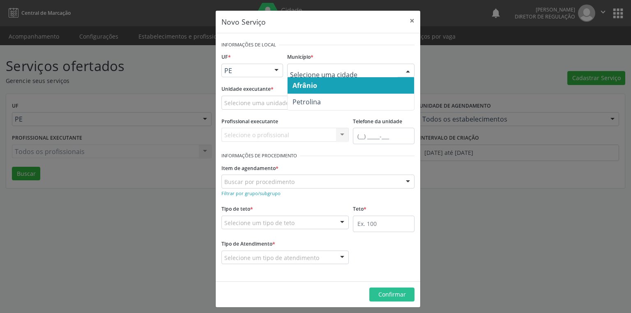
drag, startPoint x: 304, startPoint y: 69, endPoint x: 306, endPoint y: 76, distance: 7.1
drag, startPoint x: 305, startPoint y: 88, endPoint x: 274, endPoint y: 101, distance: 33.2
click at [304, 89] on span "Afrânio" at bounding box center [305, 85] width 25 height 9
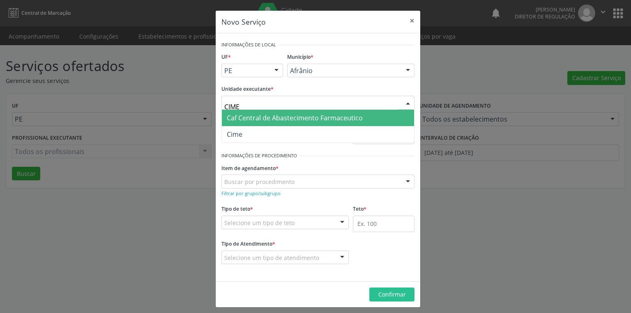
type input "CIME"
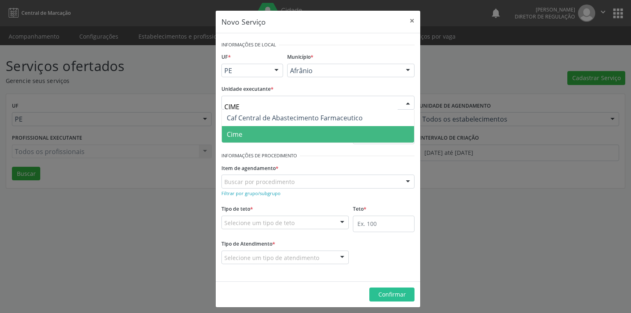
click at [262, 133] on span "Cime" at bounding box center [318, 134] width 192 height 16
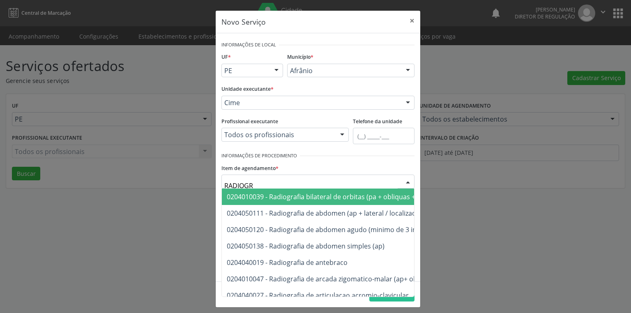
type input "RADIOGRA"
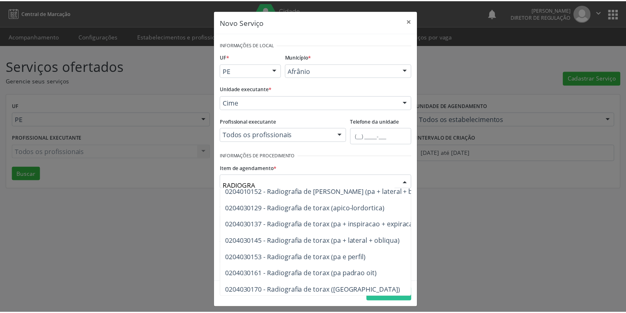
scroll to position [953, 0]
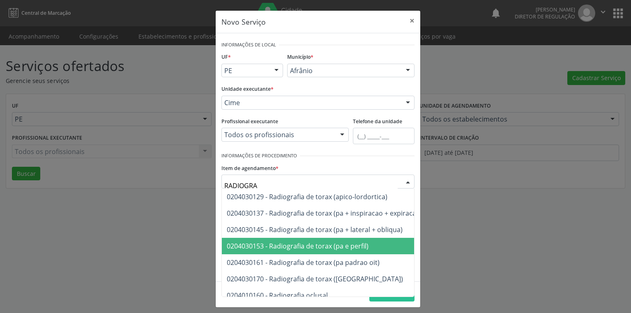
click at [307, 251] on span "0204030153 - Radiografia de torax (pa e perfil)" at bounding box center [363, 246] width 283 height 16
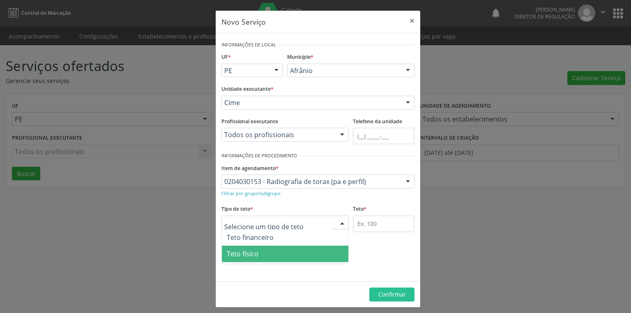
drag, startPoint x: 258, startPoint y: 255, endPoint x: 291, endPoint y: 246, distance: 34.2
click at [259, 255] on span "Teto físico" at bounding box center [285, 254] width 127 height 16
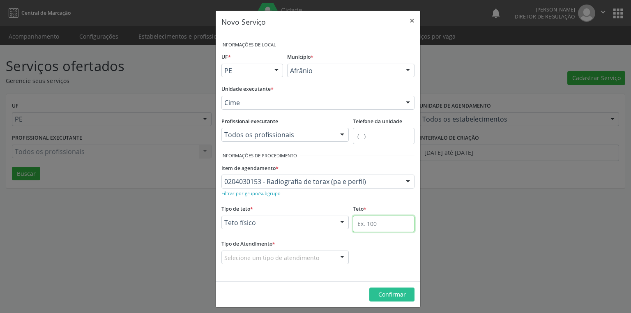
drag, startPoint x: 357, startPoint y: 224, endPoint x: 360, endPoint y: 222, distance: 4.2
click at [357, 224] on input "text" at bounding box center [384, 224] width 62 height 16
type input "1"
drag, startPoint x: 247, startPoint y: 258, endPoint x: 247, endPoint y: 264, distance: 6.2
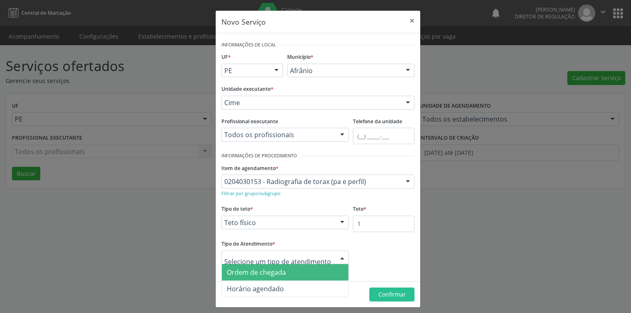
click at [254, 276] on span "Ordem de chegada" at bounding box center [285, 272] width 127 height 16
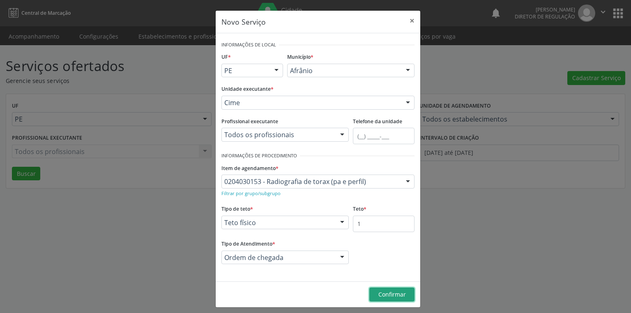
click at [378, 293] on span "Confirmar" at bounding box center [392, 295] width 28 height 8
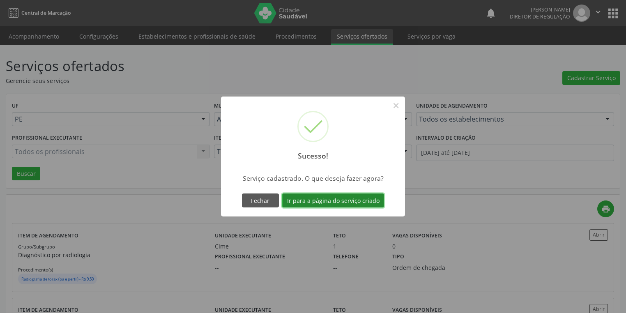
click at [330, 201] on button "Ir para a página do serviço criado" at bounding box center [333, 201] width 102 height 14
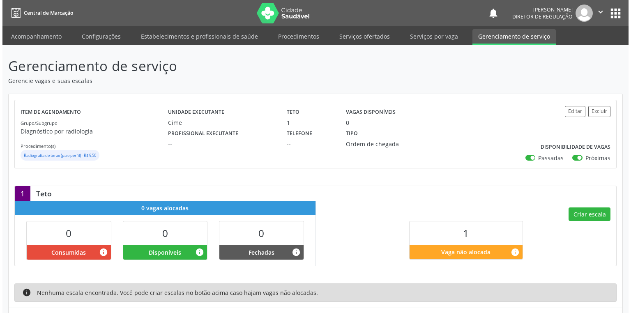
scroll to position [44, 0]
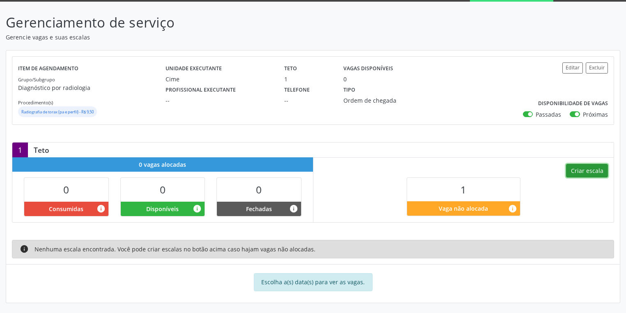
click at [583, 171] on button "Criar escala" at bounding box center [587, 171] width 42 height 14
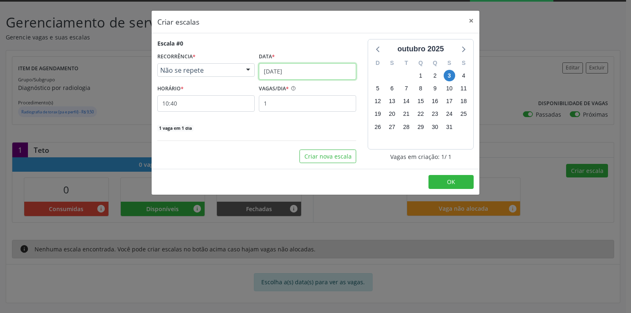
click at [282, 73] on input "[DATE]" at bounding box center [307, 71] width 97 height 16
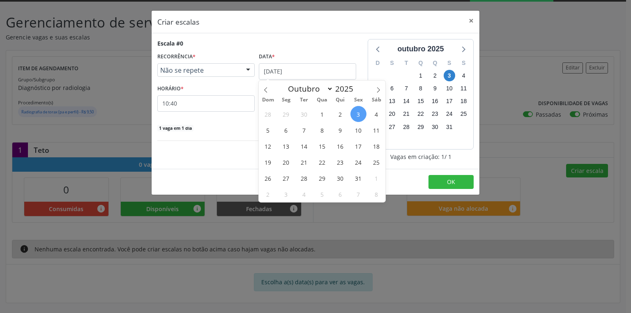
click at [360, 114] on span "3" at bounding box center [359, 114] width 16 height 16
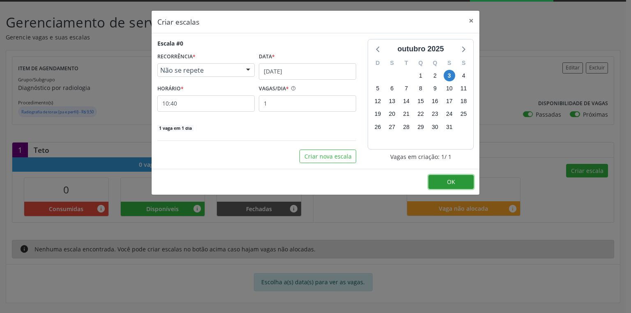
click at [453, 180] on span "OK" at bounding box center [451, 182] width 8 height 8
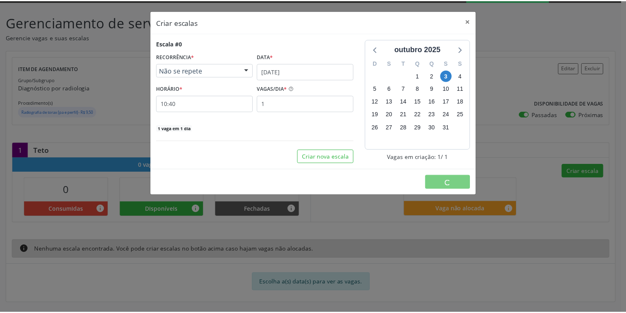
scroll to position [0, 0]
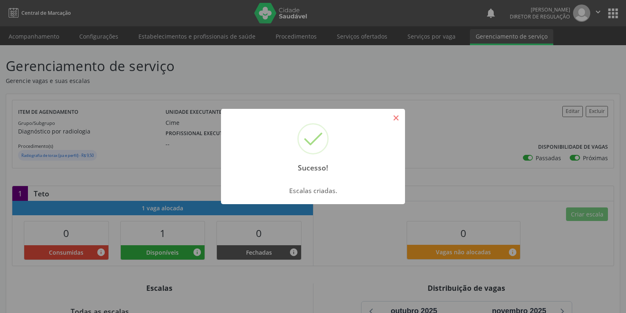
click at [393, 116] on button "×" at bounding box center [396, 118] width 14 height 14
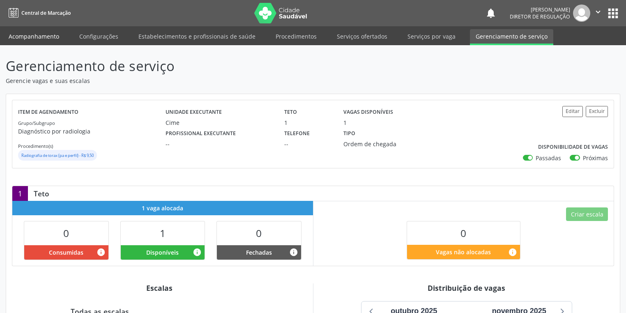
click at [17, 37] on link "Acompanhamento" at bounding box center [34, 36] width 62 height 14
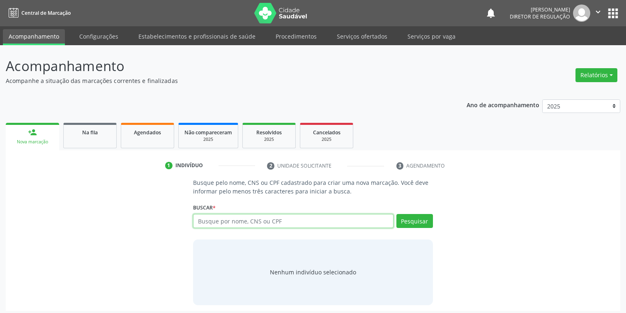
click at [210, 217] on input "text" at bounding box center [293, 221] width 201 height 14
type input "700806952258083"
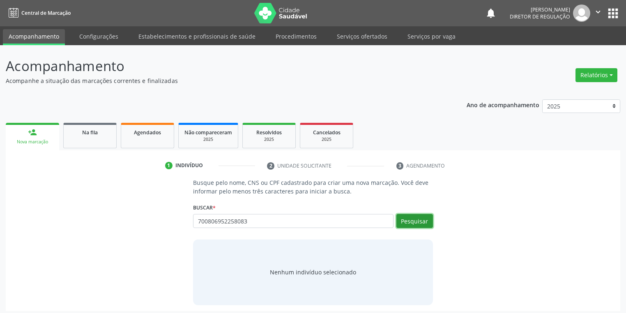
click at [407, 225] on button "Pesquisar" at bounding box center [415, 221] width 37 height 14
type input "700806952258083"
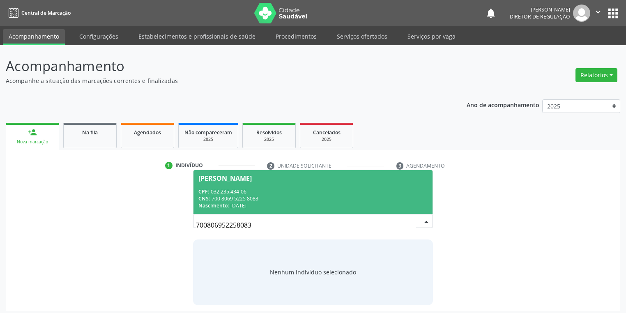
drag, startPoint x: 243, startPoint y: 192, endPoint x: 254, endPoint y: 192, distance: 10.7
click at [244, 192] on div "CPF: 032.235.434-06" at bounding box center [312, 191] width 229 height 7
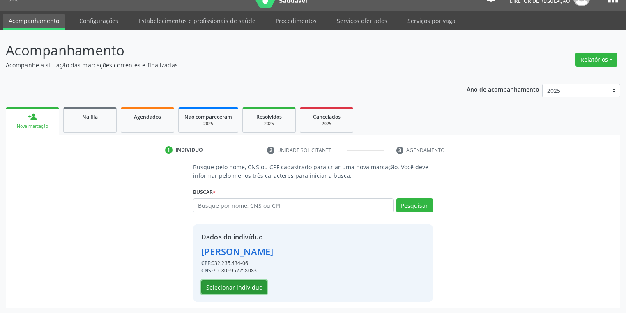
click at [240, 285] on button "Selecionar indivíduo" at bounding box center [234, 287] width 66 height 14
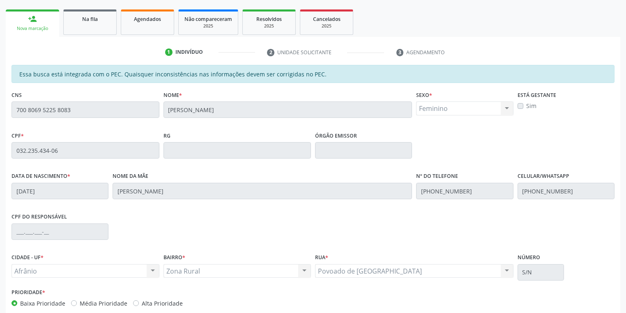
scroll to position [156, 0]
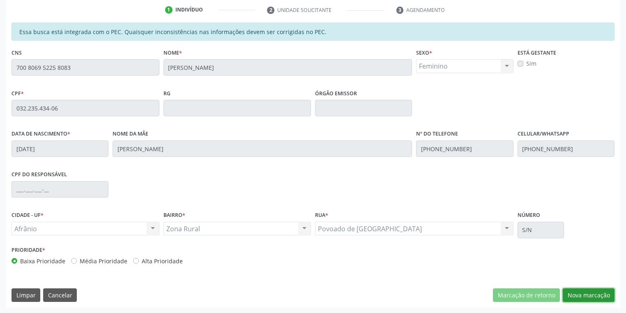
drag, startPoint x: 576, startPoint y: 298, endPoint x: 566, endPoint y: 286, distance: 15.2
click at [575, 298] on button "Nova marcação" at bounding box center [589, 295] width 52 height 14
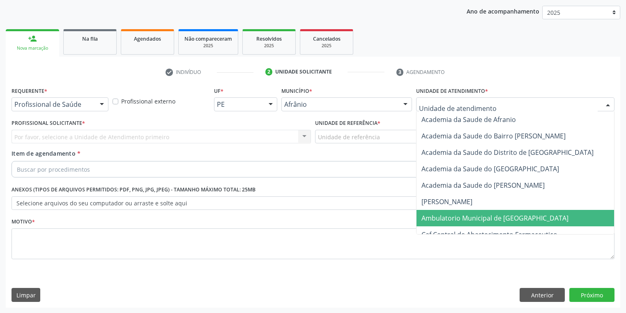
click at [449, 215] on span "Ambulatorio Municipal de [GEOGRAPHIC_DATA]" at bounding box center [495, 218] width 147 height 9
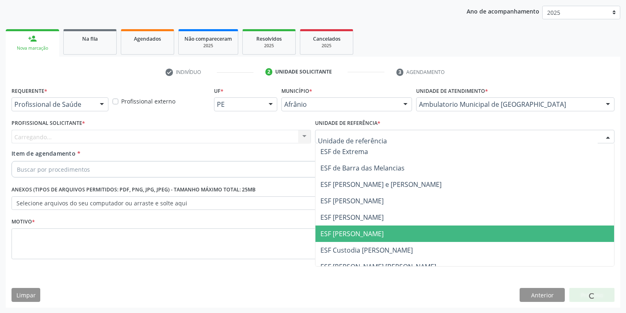
click at [359, 226] on span "ESF [PERSON_NAME]" at bounding box center [465, 234] width 299 height 16
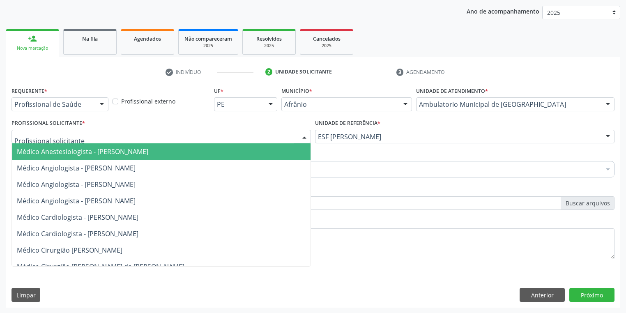
drag, startPoint x: 56, startPoint y: 131, endPoint x: 59, endPoint y: 145, distance: 15.2
click at [55, 131] on div at bounding box center [162, 137] width 300 height 14
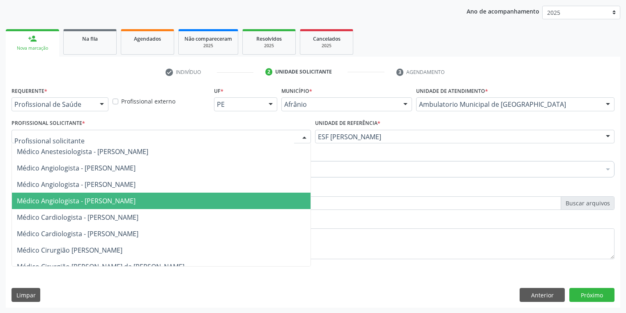
click at [93, 197] on span "Médico Angiologista - [PERSON_NAME]" at bounding box center [76, 200] width 119 height 9
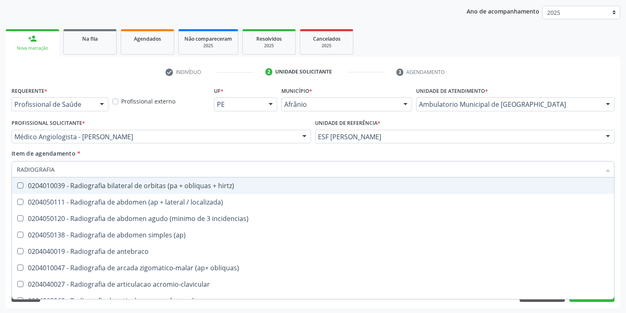
type input "RADIOGRAFIA"
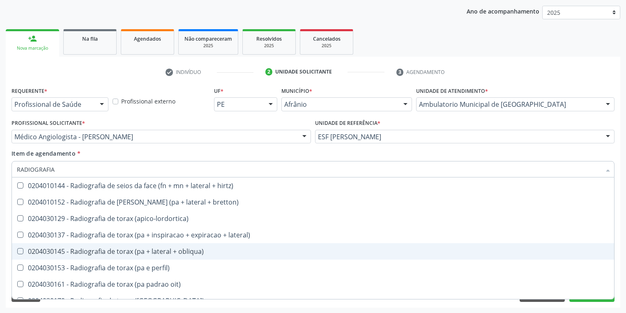
scroll to position [953, 0]
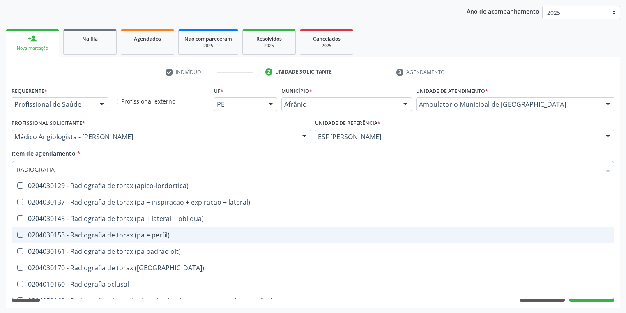
click at [131, 238] on div "0204030153 - Radiografia de torax (pa e perfil)" at bounding box center [313, 235] width 593 height 7
checkbox perfil\) "true"
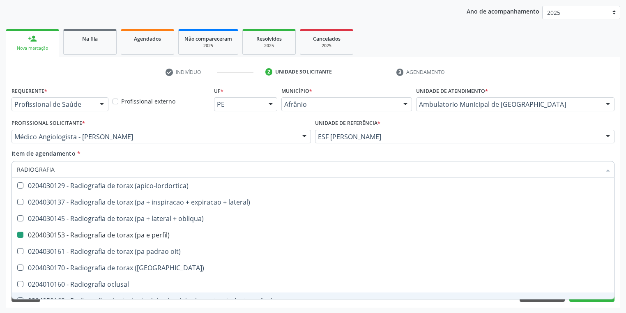
click at [47, 304] on div "Requerente * Profissional de Saúde Profissional de Saúde Paciente Nenhum result…" at bounding box center [313, 196] width 615 height 223
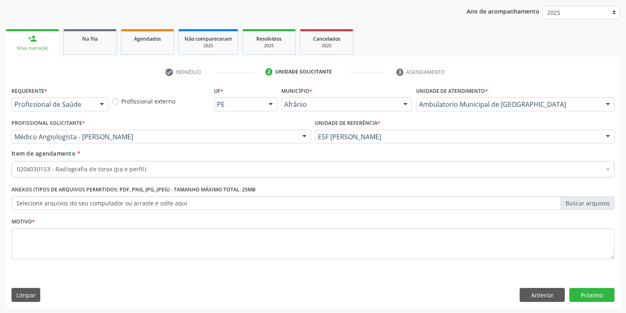
scroll to position [0, 0]
click at [30, 233] on textarea at bounding box center [313, 243] width 603 height 31
type textarea "*"
click at [590, 294] on button "Próximo" at bounding box center [592, 295] width 45 height 14
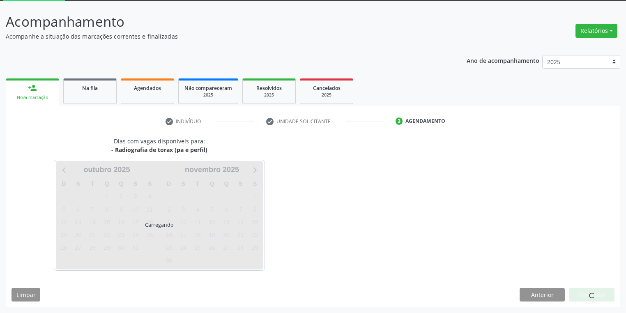
scroll to position [44, 0]
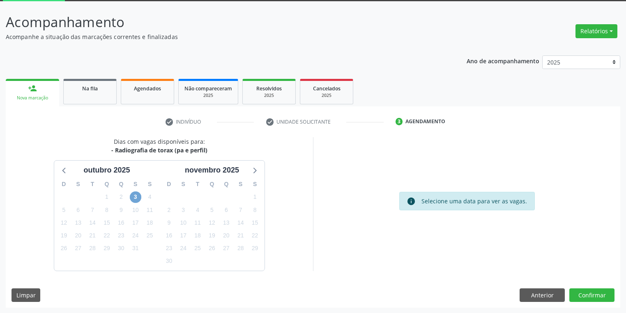
click at [137, 197] on span "3" at bounding box center [136, 197] width 12 height 12
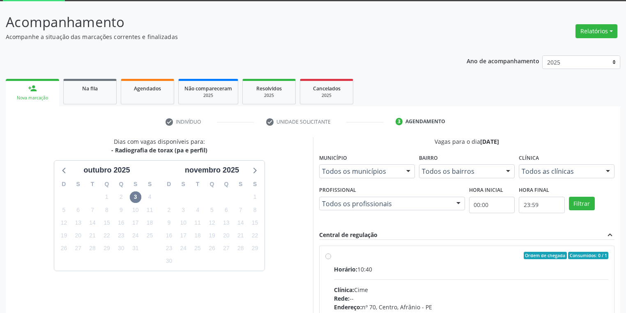
click at [457, 270] on div "Horário: 10:40" at bounding box center [471, 269] width 274 height 9
click at [331, 259] on input "Ordem de chegada Consumidos: 0 / 1 Horário: 10:40 Clínica: Cime Rede: -- Endere…" at bounding box center [328, 255] width 6 height 7
radio input "true"
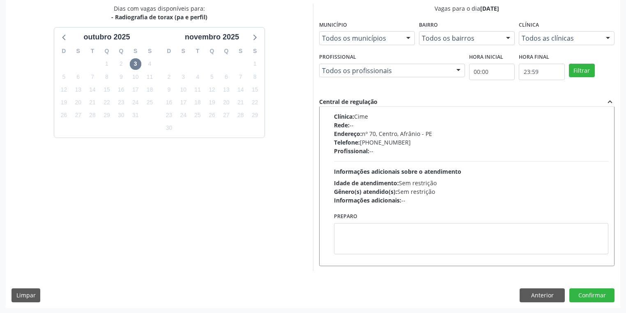
scroll to position [178, 0]
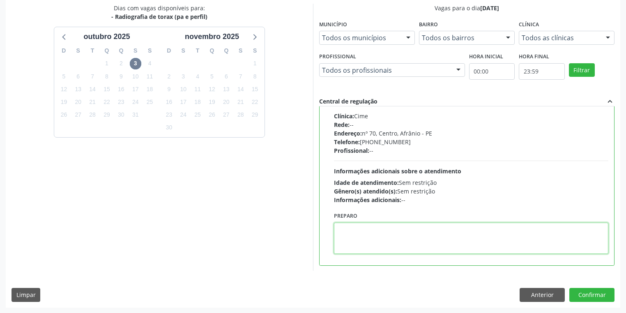
click at [395, 240] on textarea at bounding box center [471, 238] width 274 height 31
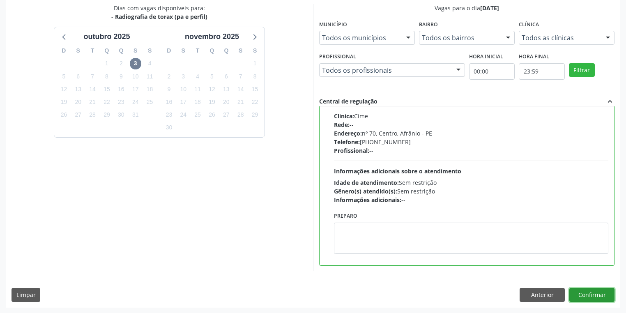
click at [577, 291] on button "Confirmar" at bounding box center [592, 295] width 45 height 14
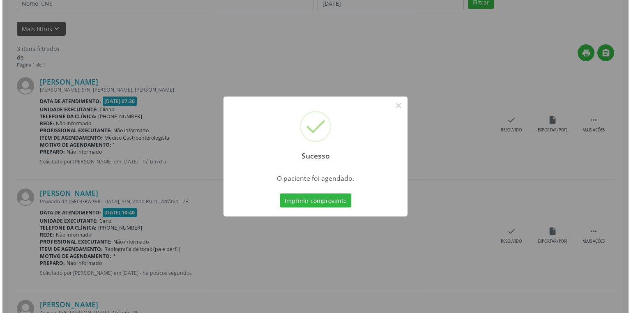
scroll to position [0, 0]
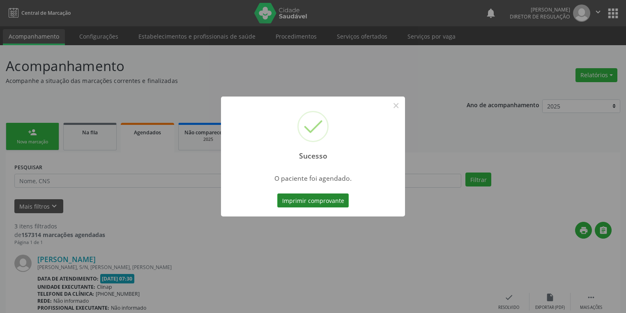
click at [302, 201] on button "Imprimir comprovante" at bounding box center [312, 201] width 71 height 14
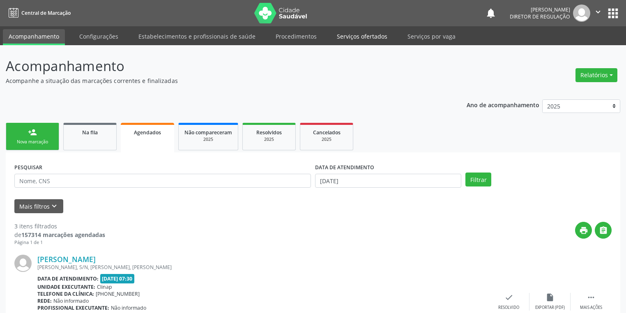
click at [355, 34] on link "Serviços ofertados" at bounding box center [362, 36] width 62 height 14
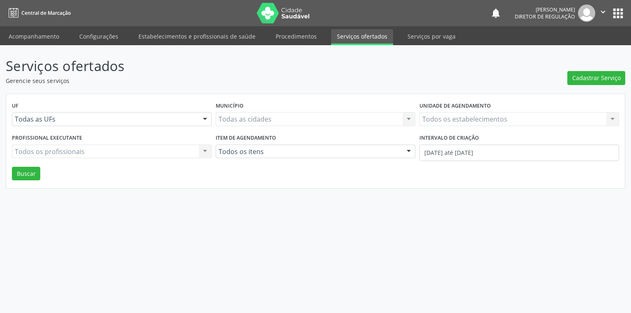
click at [355, 34] on link "Serviços ofertados" at bounding box center [362, 37] width 62 height 16
click at [597, 76] on span "Cadastrar Serviço" at bounding box center [596, 78] width 48 height 9
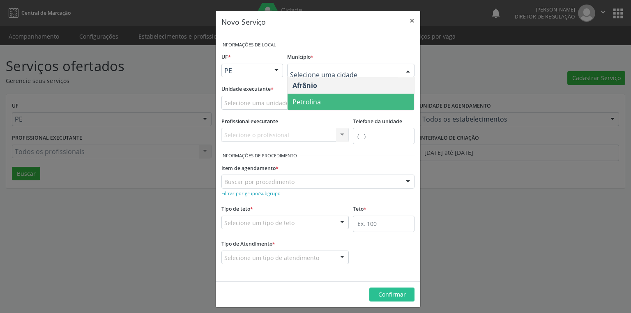
click at [304, 99] on span "Petrolina" at bounding box center [307, 101] width 28 height 9
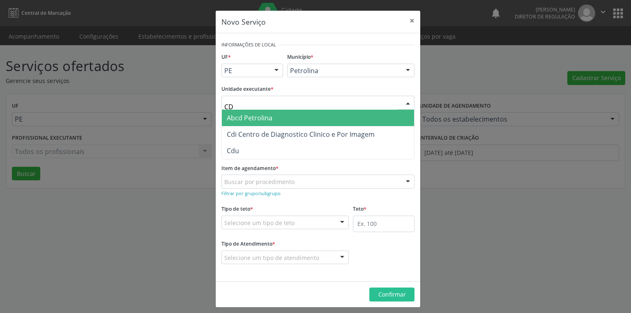
type input "CDI"
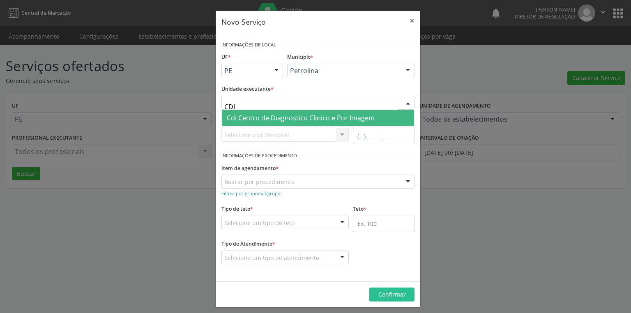
click at [251, 116] on span "Cdi Centro de Diagnostico Clinico e Por Imagem" at bounding box center [301, 117] width 148 height 9
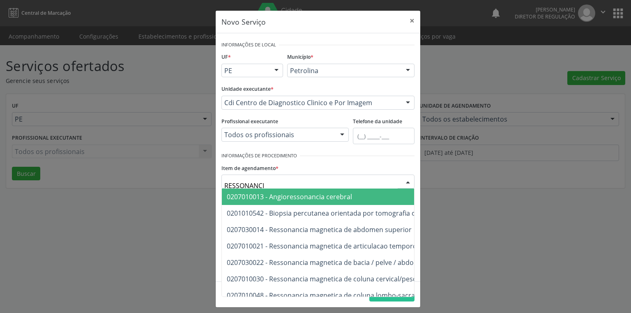
type input "RESSONANCIA"
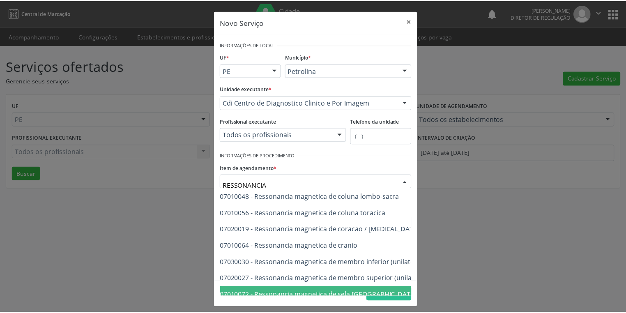
scroll to position [99, 0]
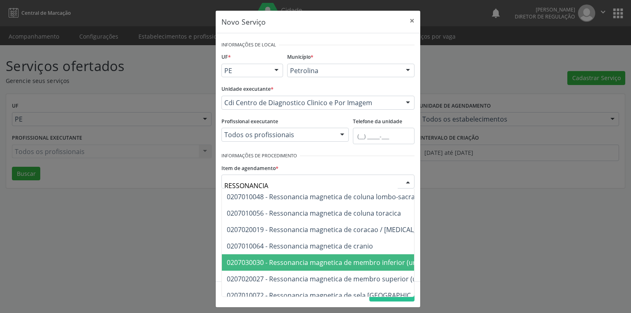
click at [238, 265] on span "0207030030 - Ressonancia magnetica de membro inferior (unilateral)" at bounding box center [334, 262] width 214 height 9
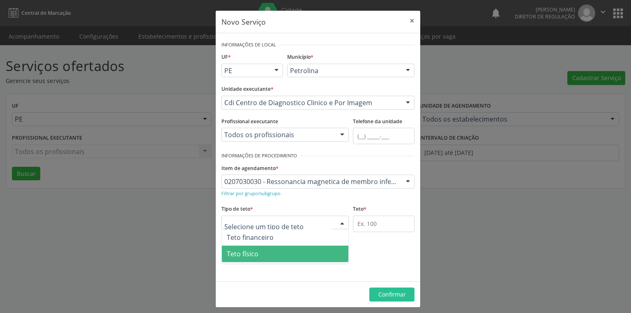
drag, startPoint x: 236, startPoint y: 256, endPoint x: 239, endPoint y: 253, distance: 4.4
click at [236, 255] on span "Teto físico" at bounding box center [243, 253] width 32 height 9
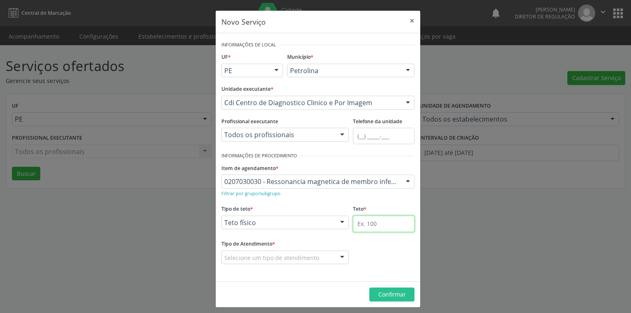
click at [353, 222] on input "text" at bounding box center [384, 224] width 62 height 16
type input "1"
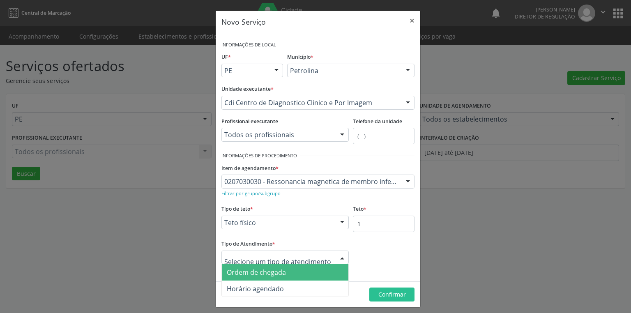
click at [232, 272] on span "Ordem de chegada" at bounding box center [256, 272] width 59 height 9
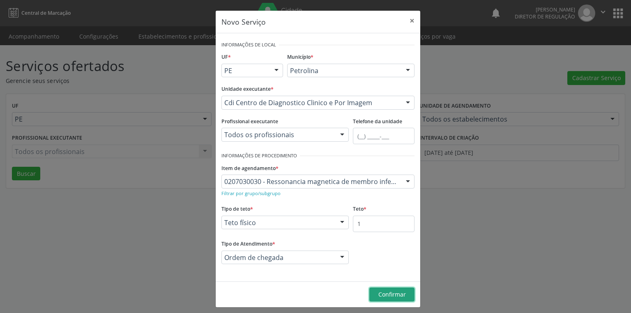
click at [385, 297] on span "Confirmar" at bounding box center [392, 295] width 28 height 8
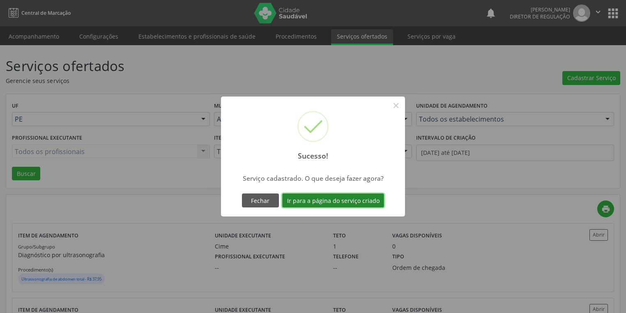
click at [326, 203] on button "Ir para a página do serviço criado" at bounding box center [333, 201] width 102 height 14
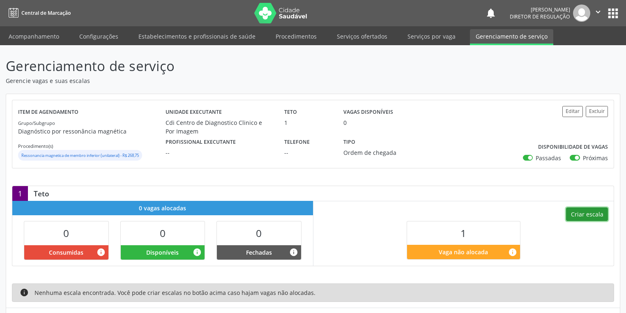
click at [581, 217] on button "Criar escala" at bounding box center [587, 215] width 42 height 14
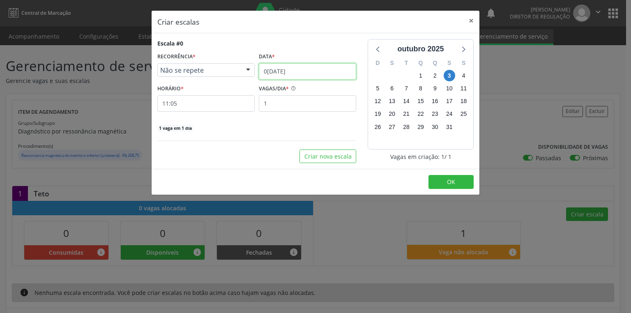
click at [280, 71] on input "0[DATE]" at bounding box center [307, 71] width 97 height 16
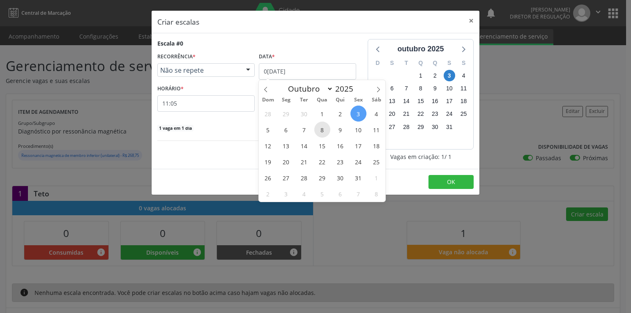
click at [323, 133] on span "8" at bounding box center [322, 130] width 16 height 16
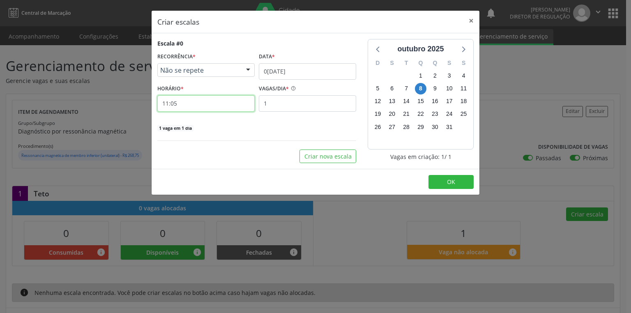
click at [194, 106] on input "11:05" at bounding box center [205, 103] width 97 height 16
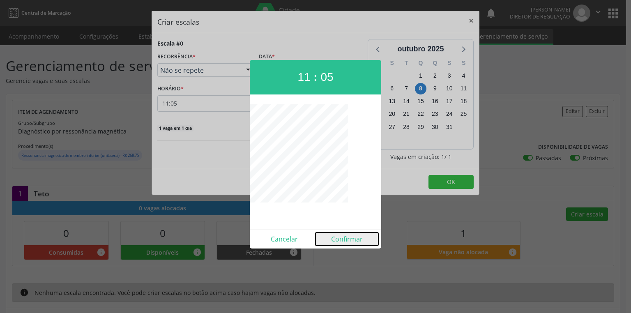
click at [348, 240] on button "Confirmar" at bounding box center [347, 239] width 63 height 13
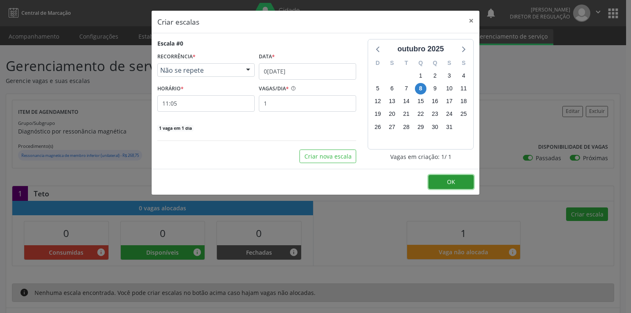
click at [449, 179] on span "OK" at bounding box center [451, 182] width 8 height 8
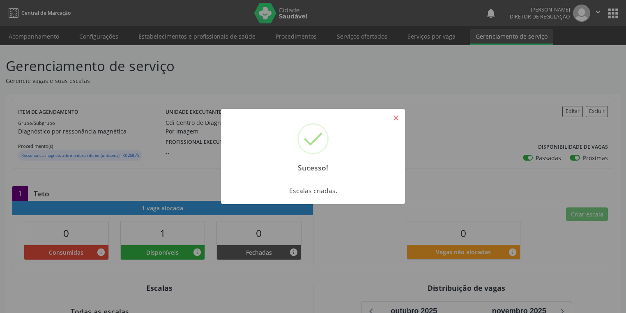
click at [399, 118] on button "×" at bounding box center [396, 118] width 14 height 14
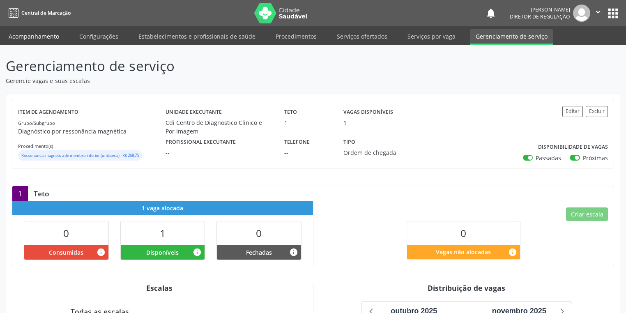
click at [41, 39] on link "Acompanhamento" at bounding box center [34, 36] width 62 height 14
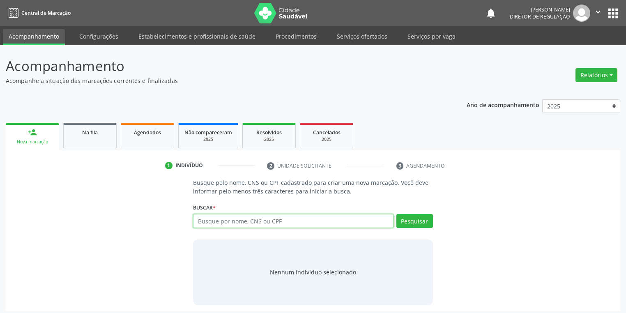
click at [212, 222] on input "text" at bounding box center [293, 221] width 201 height 14
type input "706506313194593"
click at [413, 224] on button "Pesquisar" at bounding box center [415, 221] width 37 height 14
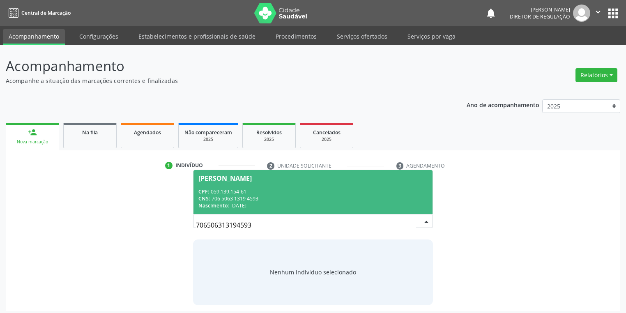
drag, startPoint x: 235, startPoint y: 193, endPoint x: 263, endPoint y: 191, distance: 27.6
click at [236, 193] on div "CPF: 059.139.154-61" at bounding box center [312, 191] width 229 height 7
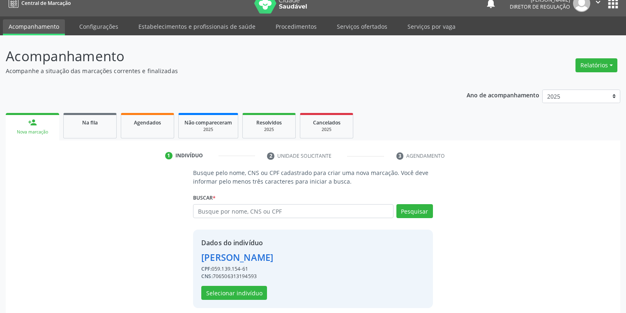
scroll to position [16, 0]
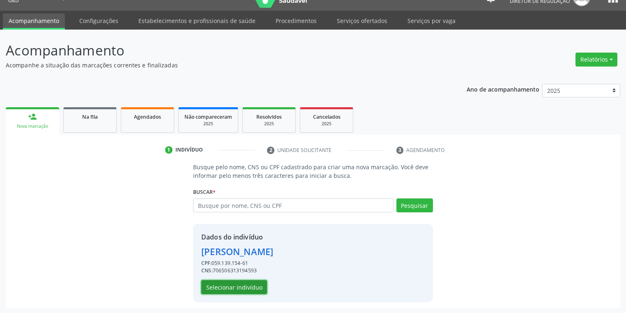
click at [237, 284] on button "Selecionar indivíduo" at bounding box center [234, 287] width 66 height 14
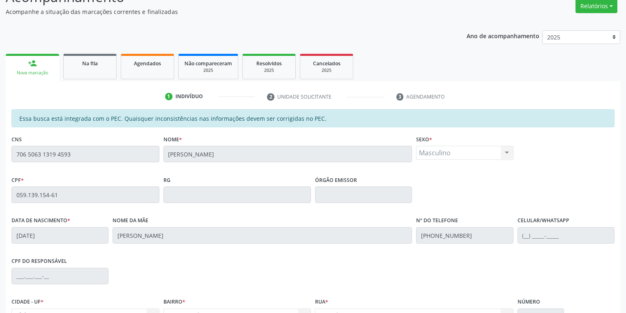
scroll to position [156, 0]
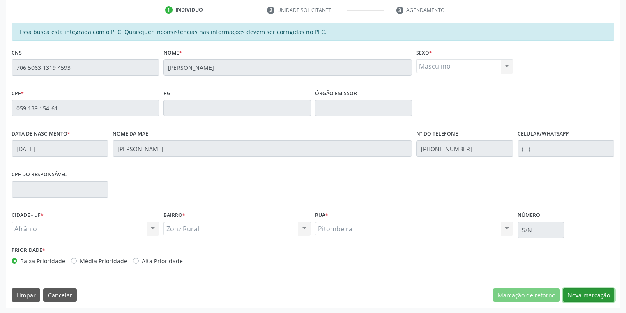
click at [575, 296] on button "Nova marcação" at bounding box center [589, 295] width 52 height 14
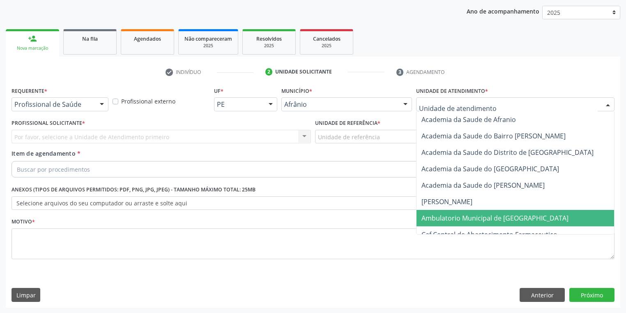
click at [436, 215] on span "Ambulatorio Municipal de [GEOGRAPHIC_DATA]" at bounding box center [495, 218] width 147 height 9
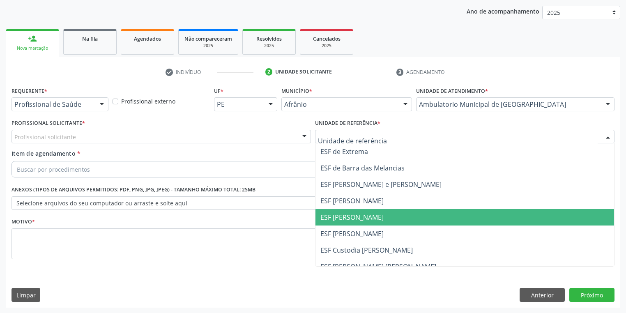
click at [345, 214] on span "ESF [PERSON_NAME]" at bounding box center [352, 217] width 63 height 9
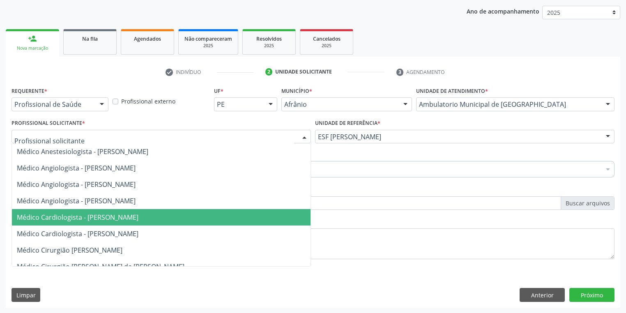
drag, startPoint x: 121, startPoint y: 219, endPoint x: 93, endPoint y: 196, distance: 36.5
click at [121, 218] on span "Médico Cardiologista - [PERSON_NAME]" at bounding box center [78, 217] width 122 height 9
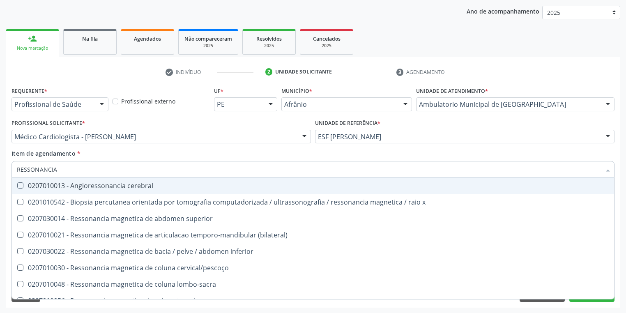
type input "RESSONANCIA"
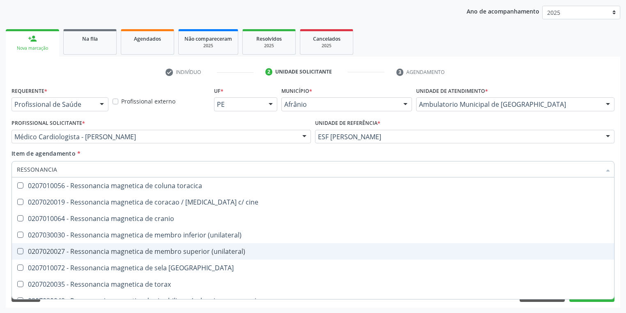
scroll to position [125, 0]
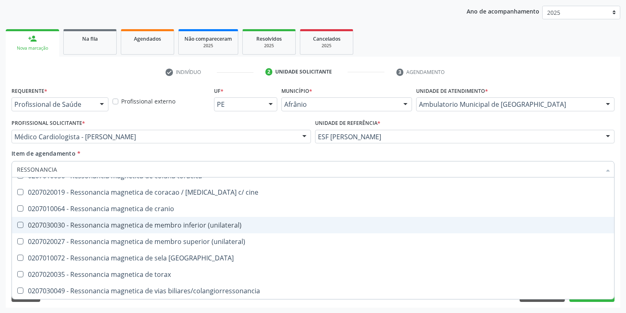
click at [21, 227] on \(unilateral\) at bounding box center [20, 225] width 6 height 6
click at [17, 227] on \(unilateral\) "checkbox" at bounding box center [14, 224] width 5 height 5
checkbox \(unilateral\) "true"
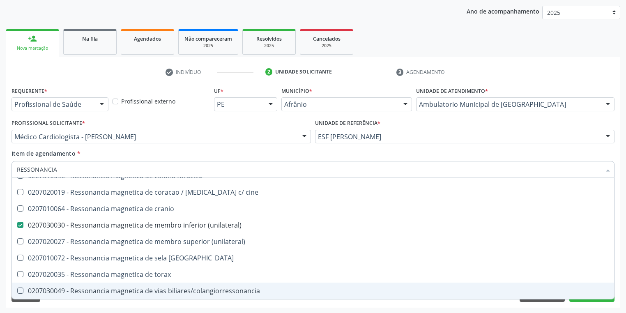
click at [67, 304] on div "Requerente * Profissional de Saúde Profissional de Saúde Paciente Nenhum result…" at bounding box center [313, 196] width 615 height 223
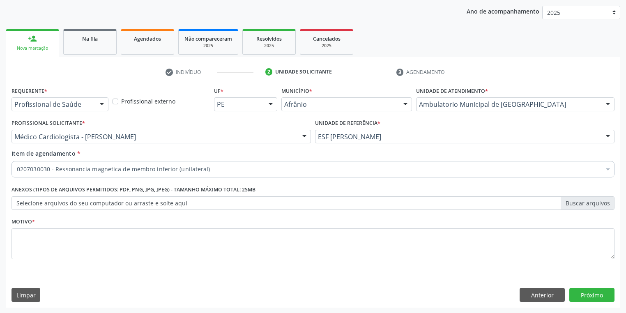
scroll to position [0, 0]
click at [39, 244] on textarea at bounding box center [313, 243] width 603 height 31
type textarea "*"
click at [585, 290] on button "Próximo" at bounding box center [592, 295] width 45 height 14
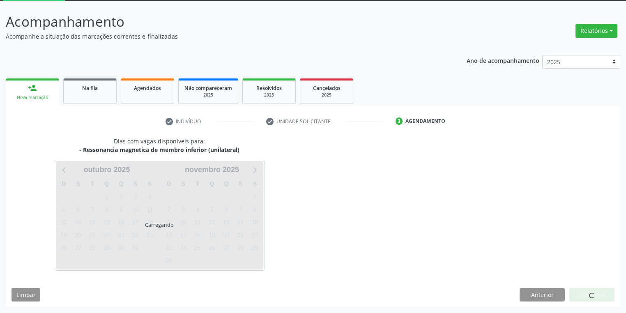
scroll to position [44, 0]
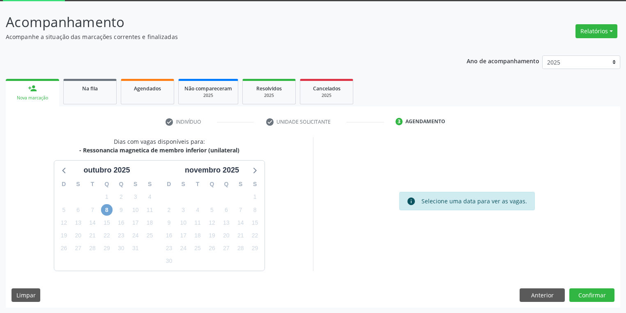
click at [104, 208] on span "8" at bounding box center [107, 210] width 12 height 12
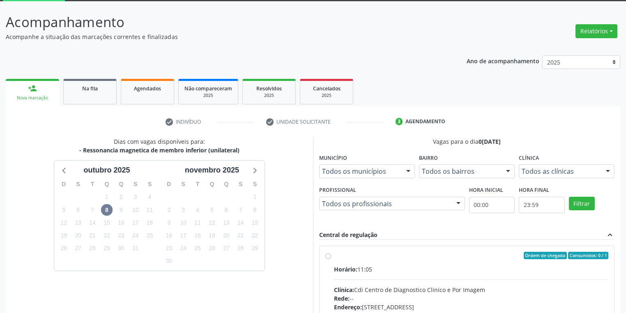
click at [437, 271] on div "Horário: 11:05" at bounding box center [471, 269] width 274 height 9
click at [331, 259] on input "Ordem de chegada Consumidos: 0 / 1 Horário: 11:05 Clínica: Cdi Centro de Diagno…" at bounding box center [328, 255] width 6 height 7
radio input "true"
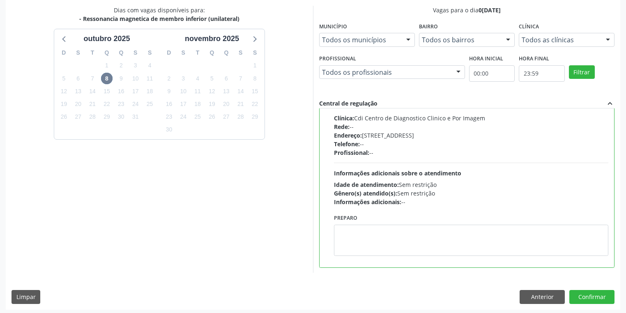
scroll to position [178, 0]
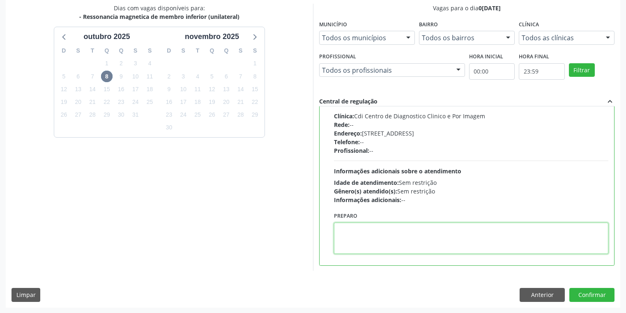
click at [407, 240] on textarea at bounding box center [471, 238] width 274 height 31
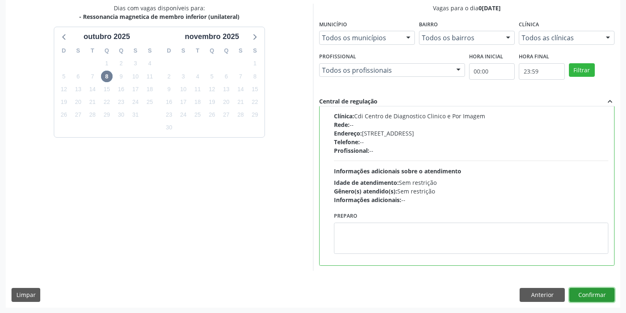
click at [582, 296] on button "Confirmar" at bounding box center [592, 295] width 45 height 14
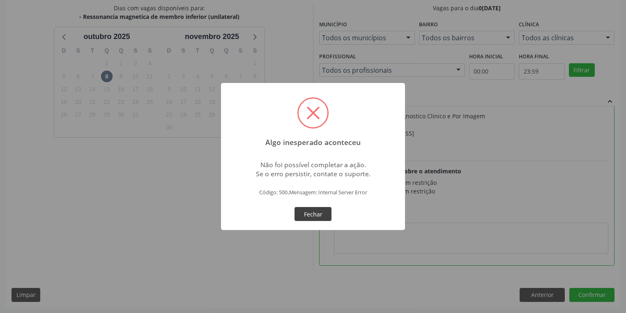
click at [314, 214] on button "Fechar" at bounding box center [313, 214] width 37 height 14
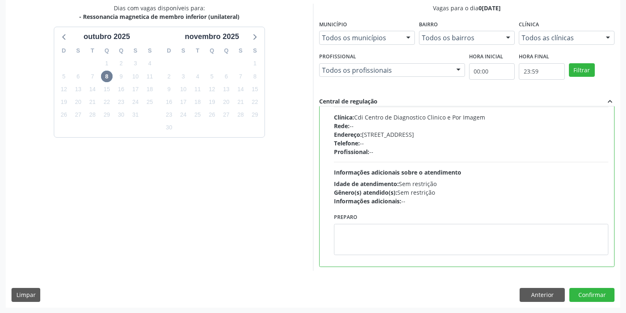
scroll to position [40, 0]
click at [593, 296] on button "Confirmar" at bounding box center [592, 295] width 45 height 14
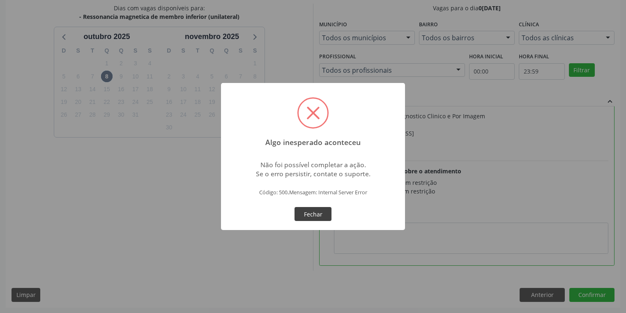
click at [311, 212] on button "Fechar" at bounding box center [313, 214] width 37 height 14
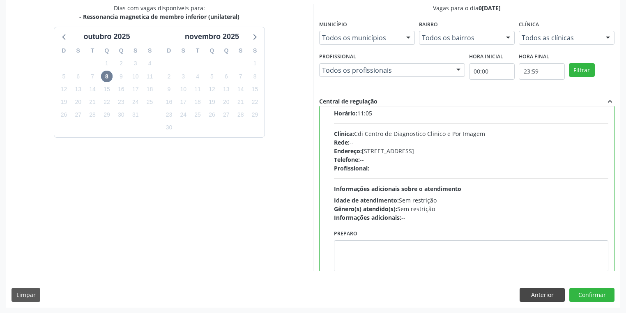
scroll to position [33, 0]
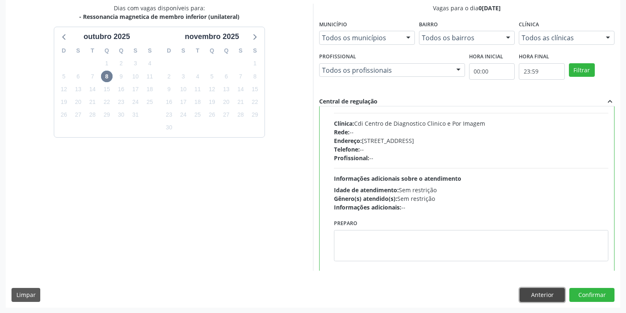
click at [539, 294] on button "Anterior" at bounding box center [542, 295] width 45 height 14
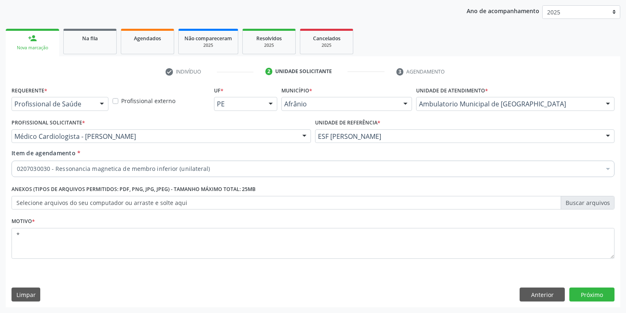
scroll to position [94, 0]
click at [540, 297] on button "Anterior" at bounding box center [542, 295] width 45 height 14
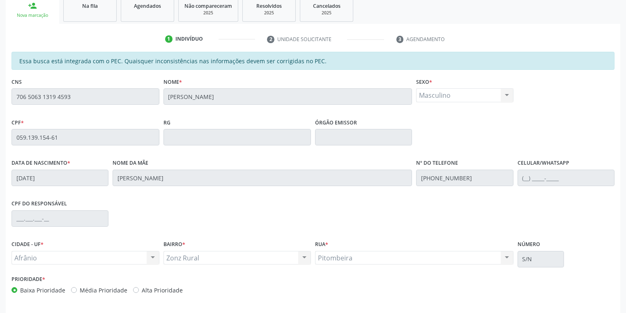
scroll to position [156, 0]
